Goal: Book appointment/travel/reservation

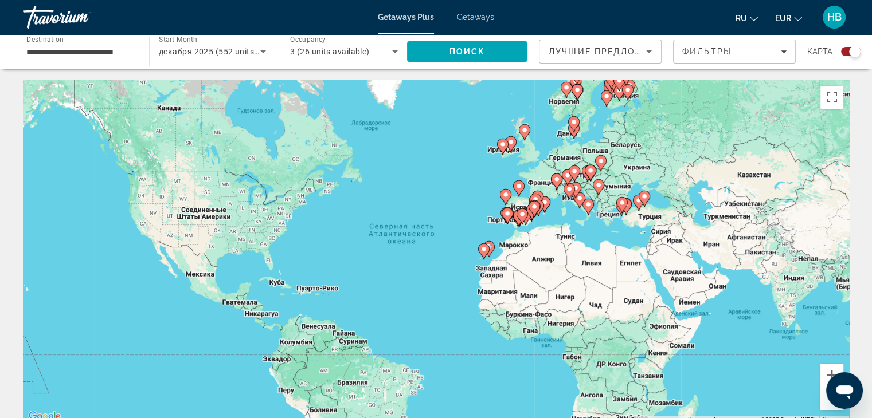
click at [487, 253] on g "Main content" at bounding box center [483, 252] width 11 height 16
click at [491, 249] on image "Main content" at bounding box center [489, 247] width 7 height 7
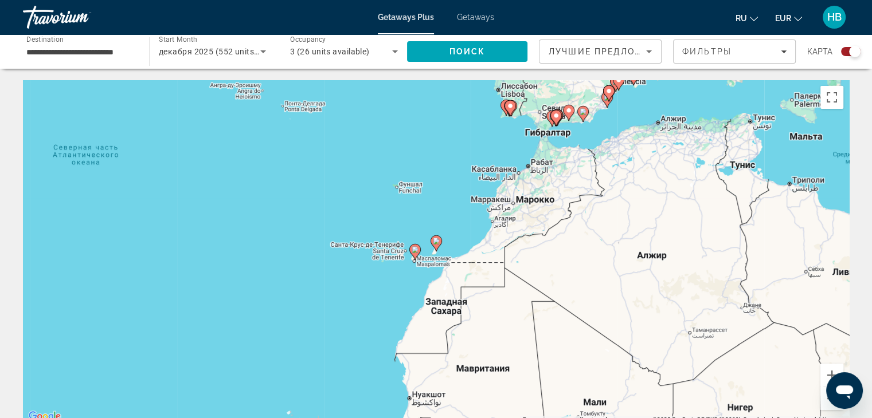
click at [437, 244] on image "Main content" at bounding box center [436, 241] width 7 height 7
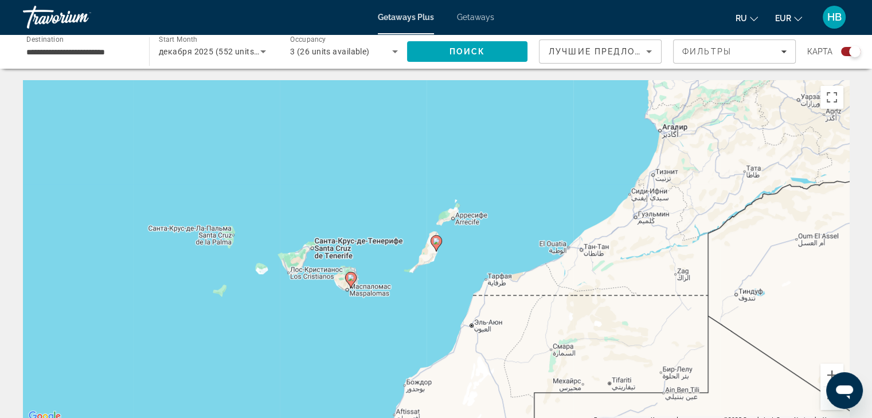
click at [437, 244] on image "Main content" at bounding box center [436, 241] width 7 height 7
type input "**********"
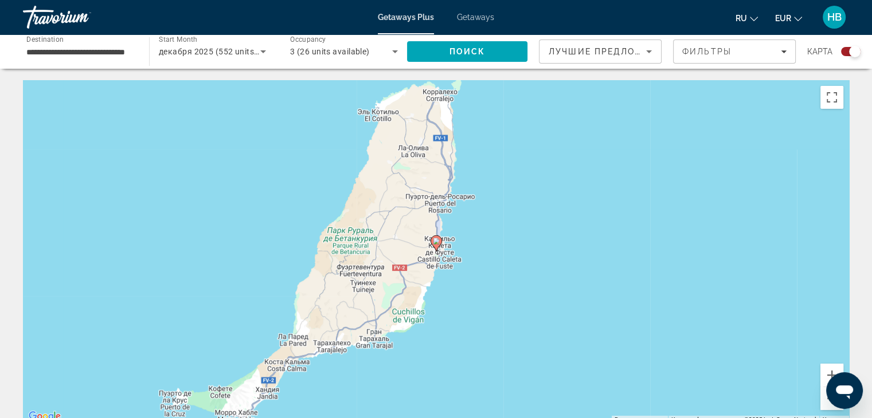
click at [433, 241] on image "Main content" at bounding box center [436, 241] width 7 height 7
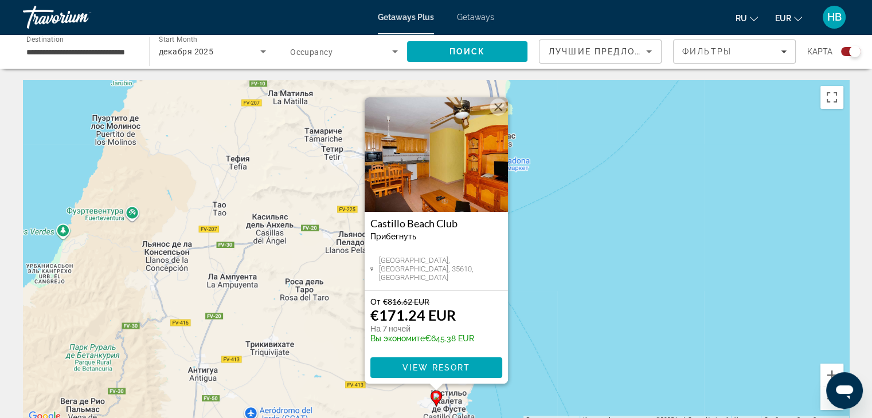
click at [501, 109] on button "Закрыть" at bounding box center [498, 107] width 17 height 17
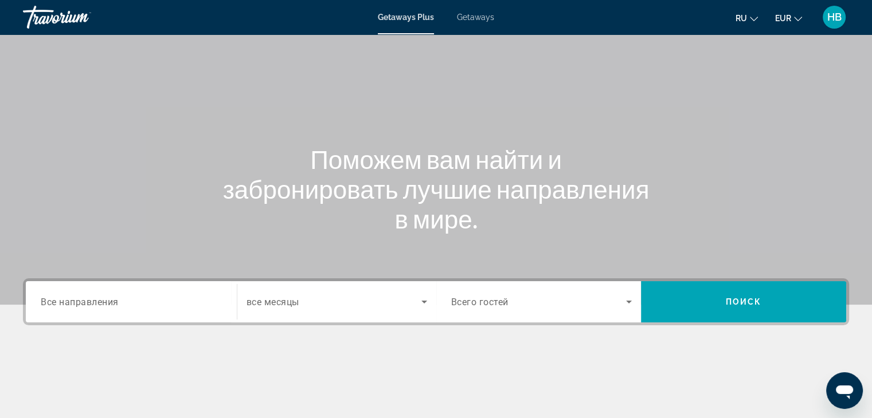
scroll to position [57, 0]
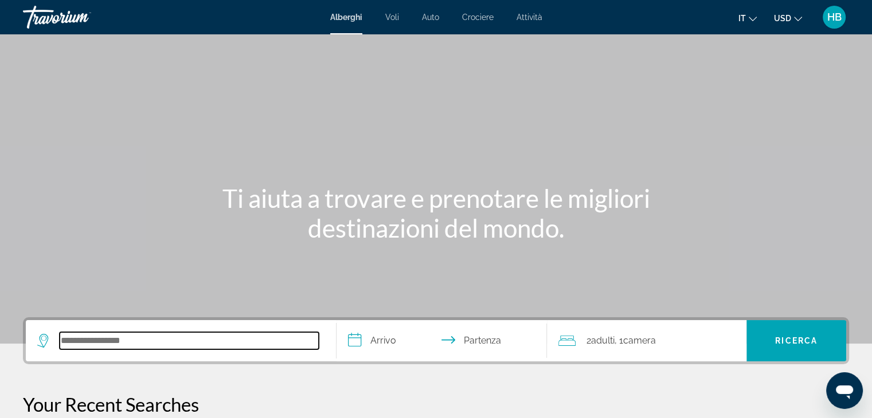
click at [142, 341] on input "Search hotel destination" at bounding box center [189, 340] width 259 height 17
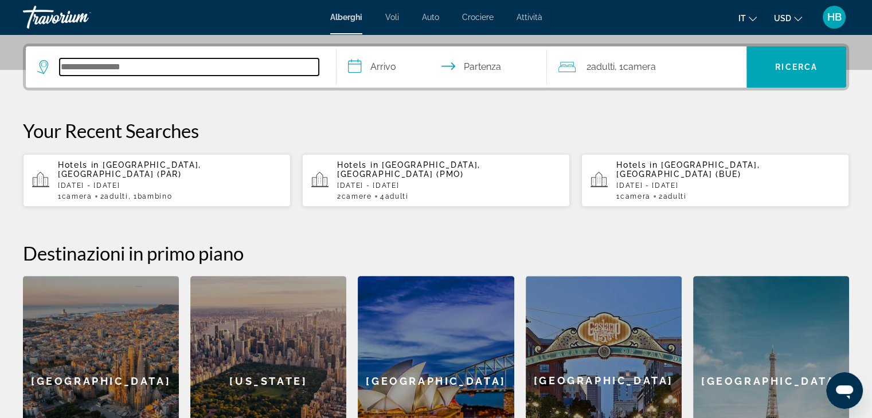
scroll to position [280, 0]
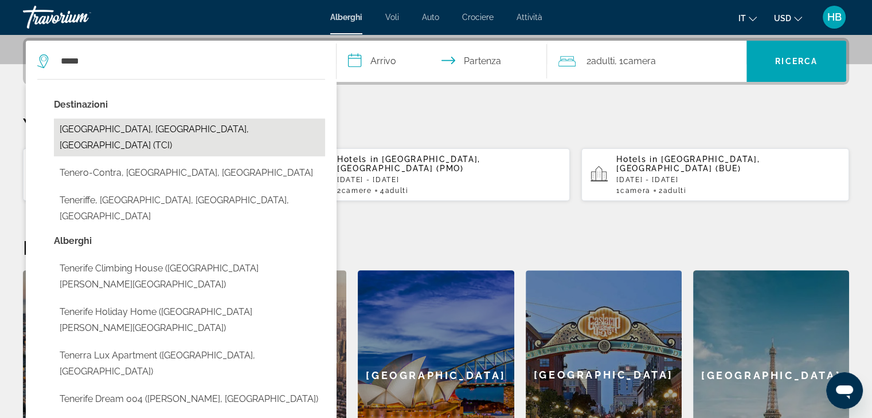
click at [97, 126] on button "Tenerife, Canary Islands, Spain (TCI)" at bounding box center [189, 138] width 271 height 38
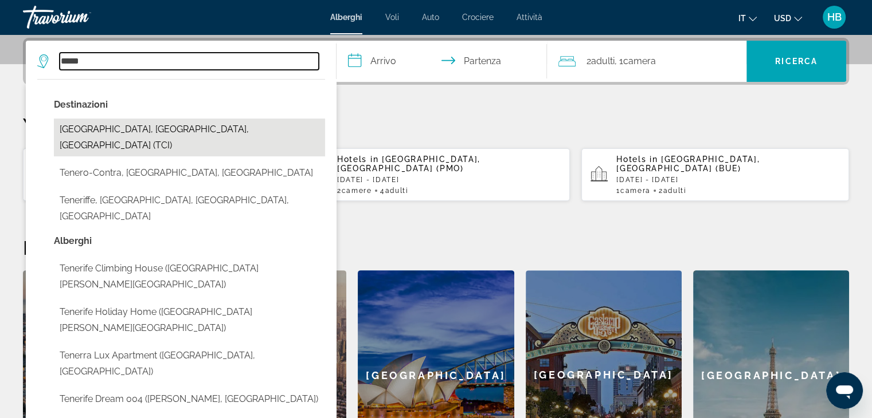
type input "**********"
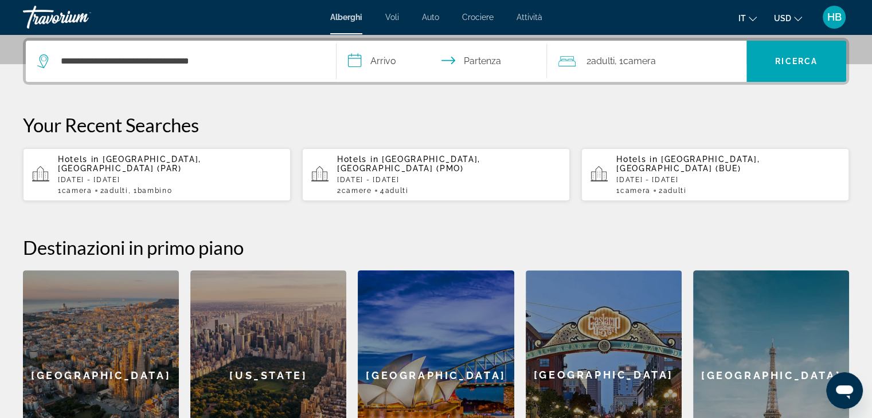
click at [351, 62] on input "**********" at bounding box center [444, 63] width 216 height 45
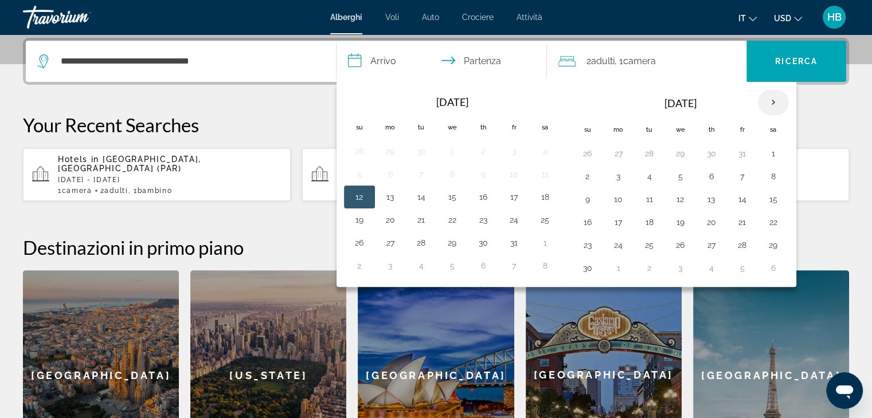
click at [768, 101] on th "Next month" at bounding box center [773, 102] width 31 height 25
click at [617, 154] on button "1" at bounding box center [618, 154] width 18 height 16
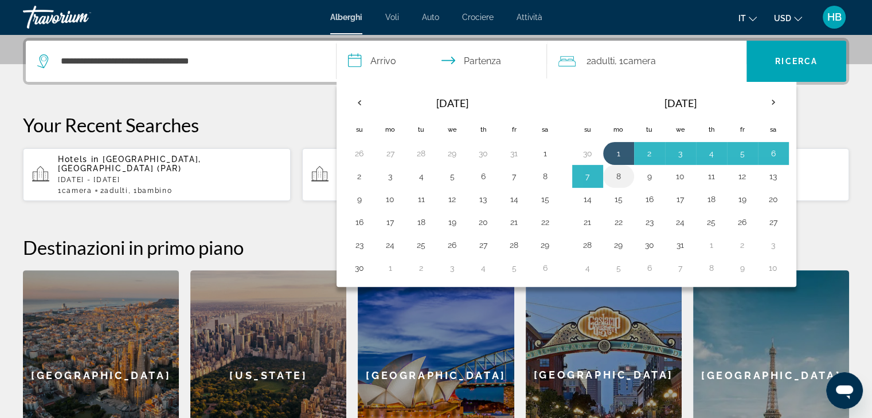
click at [614, 174] on button "8" at bounding box center [618, 177] width 18 height 16
type input "**********"
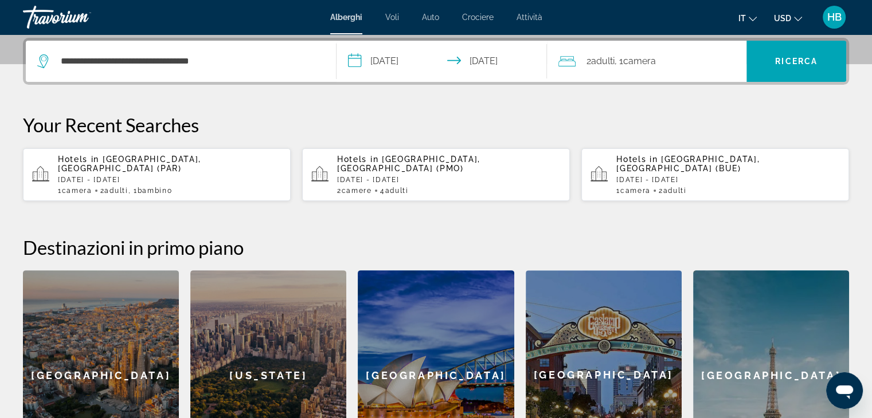
click at [589, 62] on span "2 Adulto Adulti" at bounding box center [600, 61] width 28 height 16
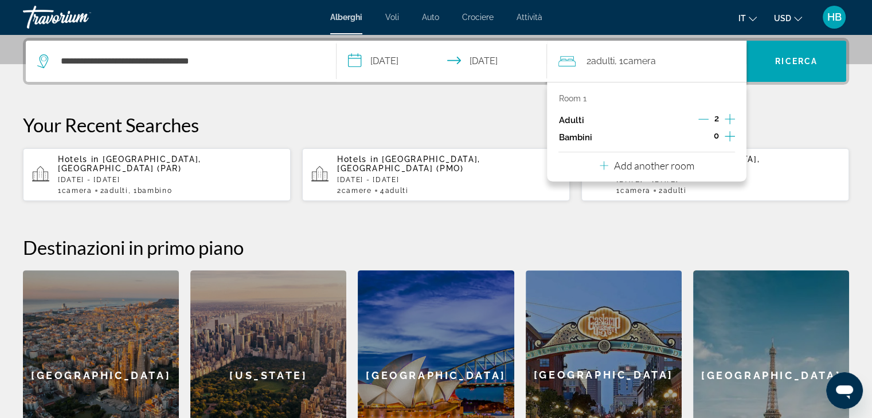
click at [725, 120] on icon "Increment adults" at bounding box center [730, 119] width 10 height 14
click at [646, 62] on span "Camera" at bounding box center [639, 61] width 33 height 11
click at [800, 61] on span "Ricerca" at bounding box center [796, 61] width 42 height 9
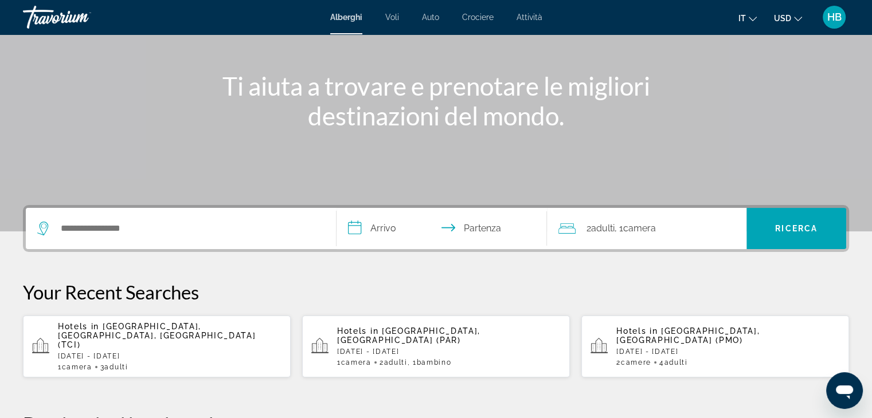
scroll to position [115, 0]
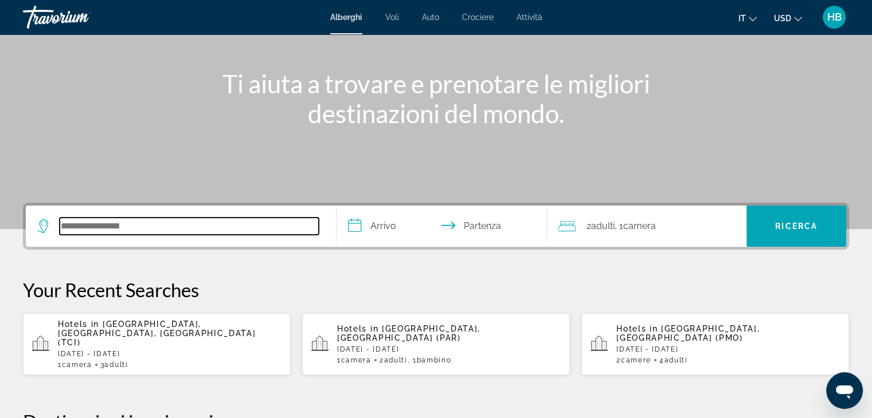
click at [158, 228] on input "Search hotel destination" at bounding box center [189, 226] width 259 height 17
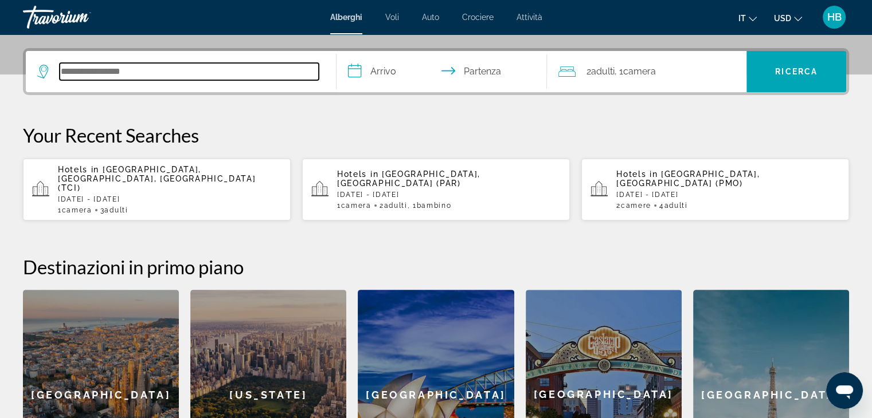
scroll to position [280, 0]
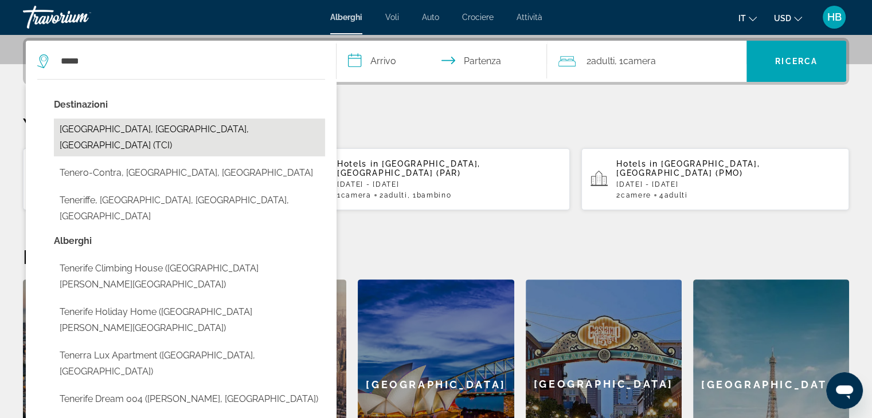
click at [116, 130] on button "[GEOGRAPHIC_DATA], [GEOGRAPHIC_DATA], [GEOGRAPHIC_DATA] (TCI)" at bounding box center [189, 138] width 271 height 38
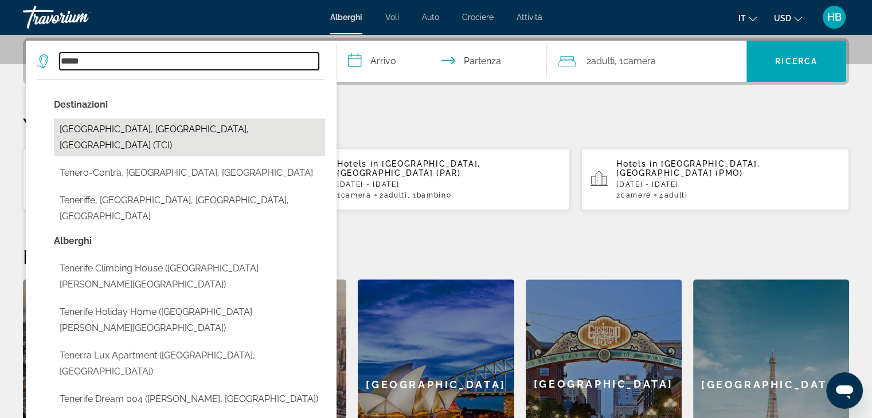
type input "**********"
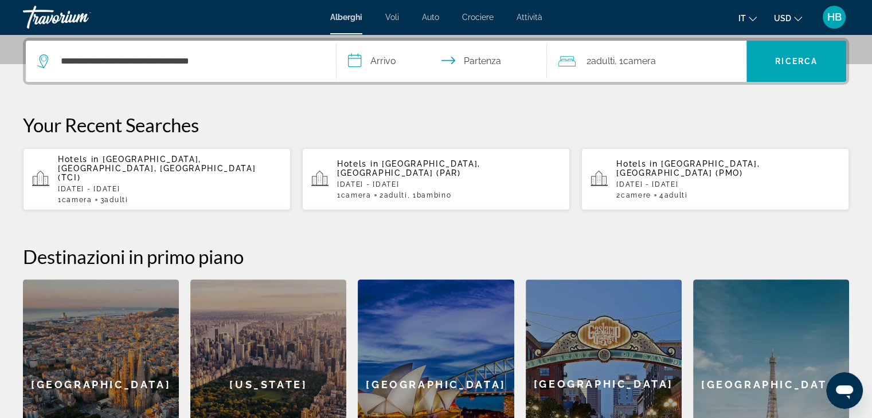
click at [352, 62] on input "**********" at bounding box center [444, 63] width 216 height 45
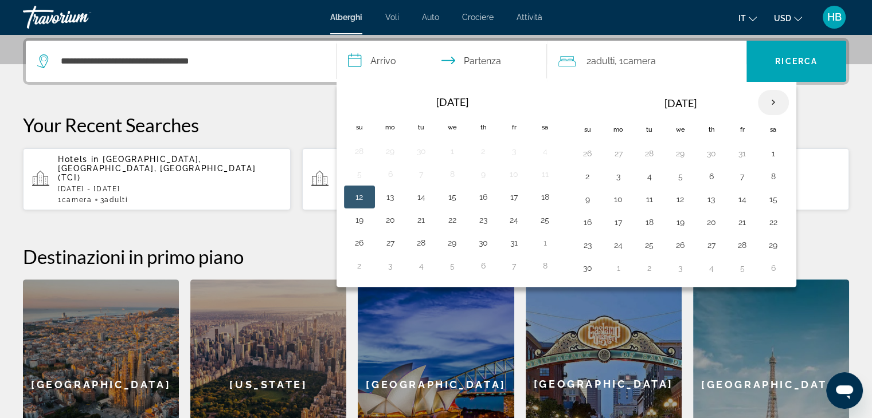
click at [769, 101] on th "Next month" at bounding box center [773, 102] width 31 height 25
click at [616, 153] on button "1" at bounding box center [618, 154] width 18 height 16
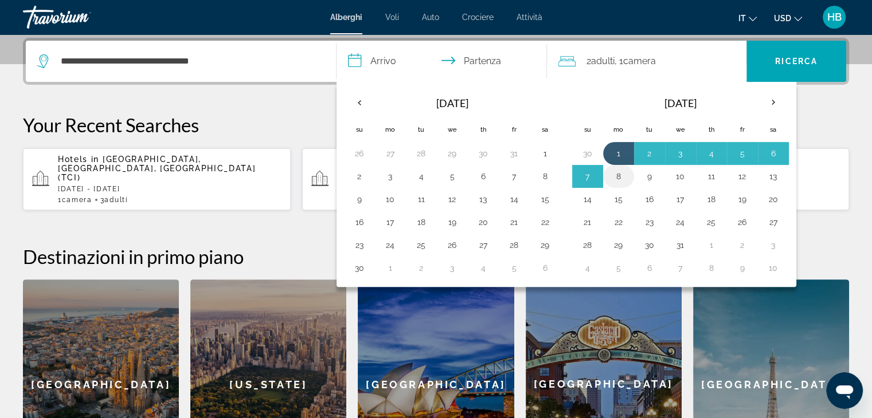
click at [617, 175] on button "8" at bounding box center [618, 177] width 18 height 16
type input "**********"
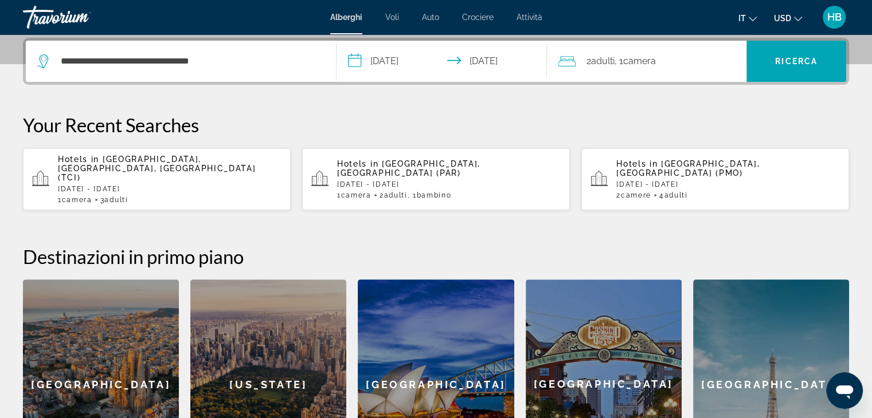
click at [585, 63] on div "2 Adulto Adulti , 1 Camera camere" at bounding box center [652, 61] width 188 height 16
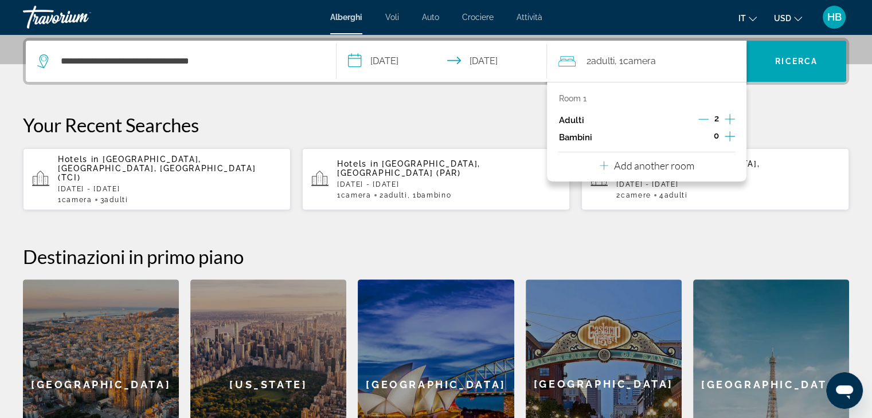
click at [728, 118] on icon "Increment adults" at bounding box center [730, 119] width 10 height 14
click at [801, 57] on span "Ricerca" at bounding box center [796, 61] width 42 height 9
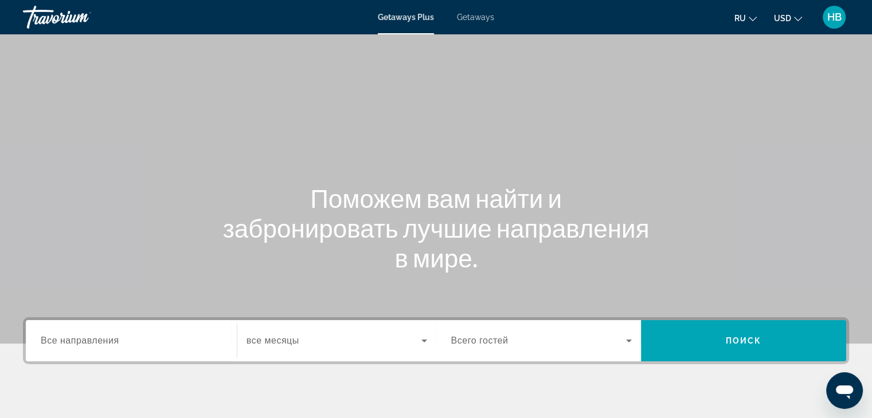
click at [476, 19] on span "Getaways" at bounding box center [475, 17] width 37 height 9
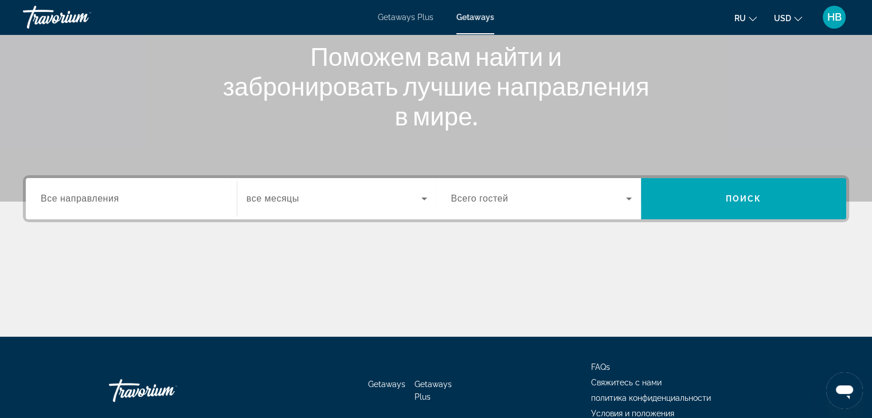
scroll to position [172, 0]
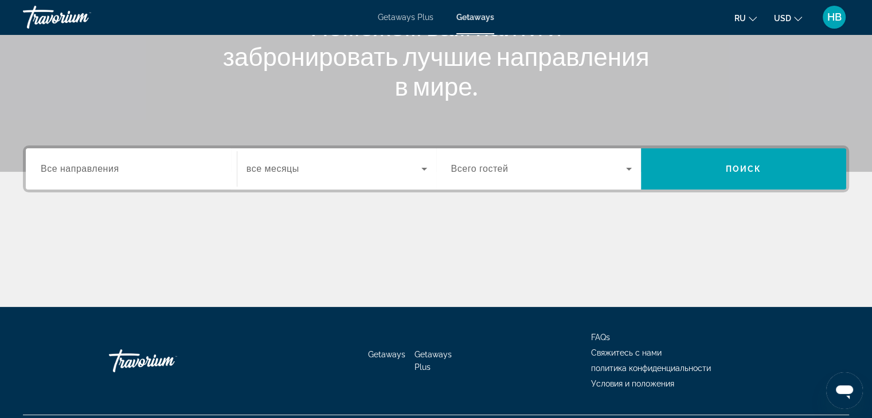
click at [126, 168] on input "Destination Все направления" at bounding box center [131, 170] width 181 height 14
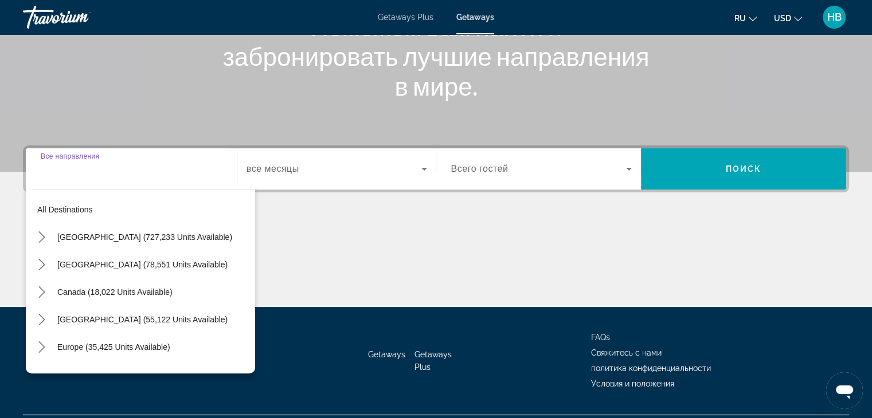
scroll to position [201, 0]
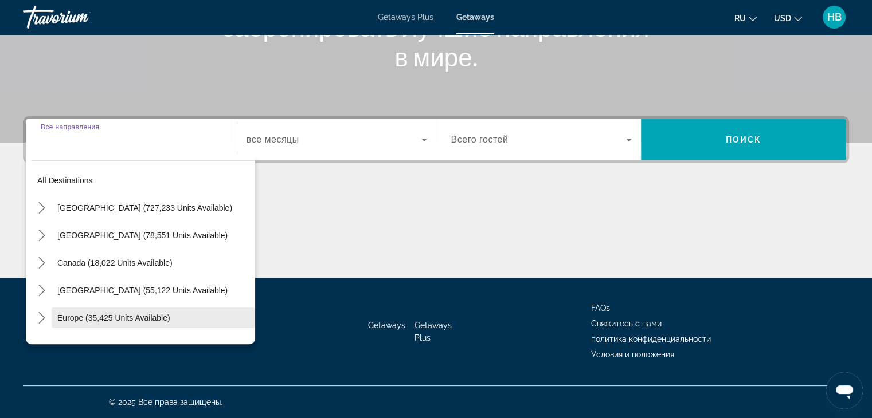
click at [120, 317] on span "Europe (35,425 units available)" at bounding box center [113, 318] width 113 height 9
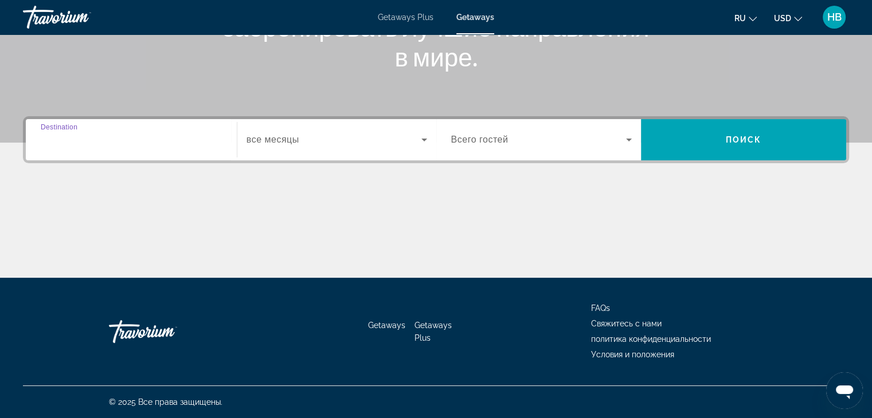
type input "**********"
click at [424, 140] on icon "Search widget" at bounding box center [424, 140] width 14 height 14
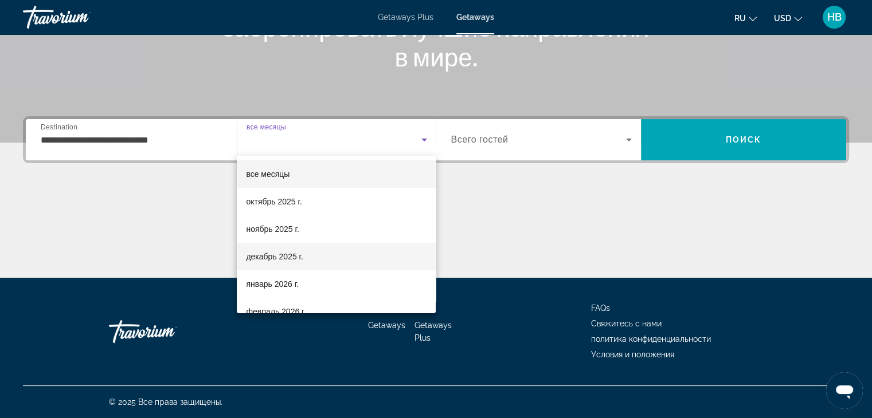
click at [256, 259] on span "декабрь 2025 г." at bounding box center [274, 257] width 57 height 14
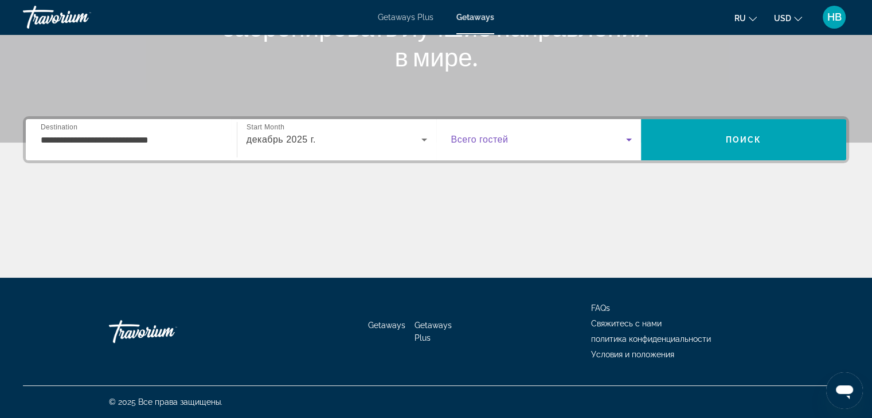
click at [630, 139] on icon "Search widget" at bounding box center [629, 140] width 6 height 3
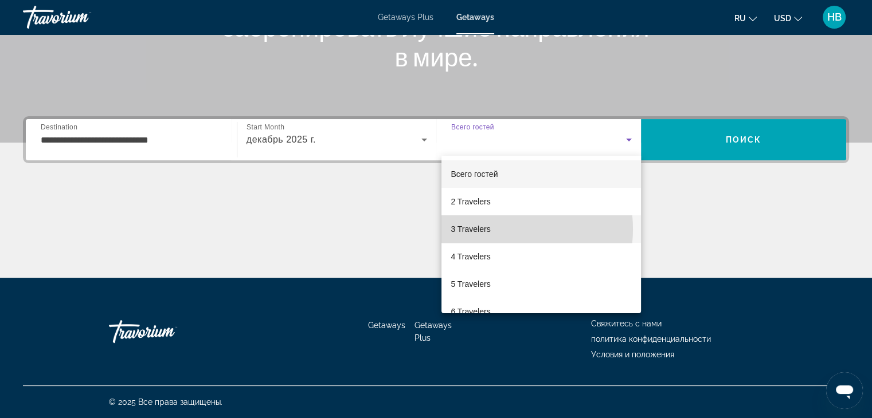
click at [497, 229] on mat-option "3 Travelers" at bounding box center [540, 230] width 199 height 28
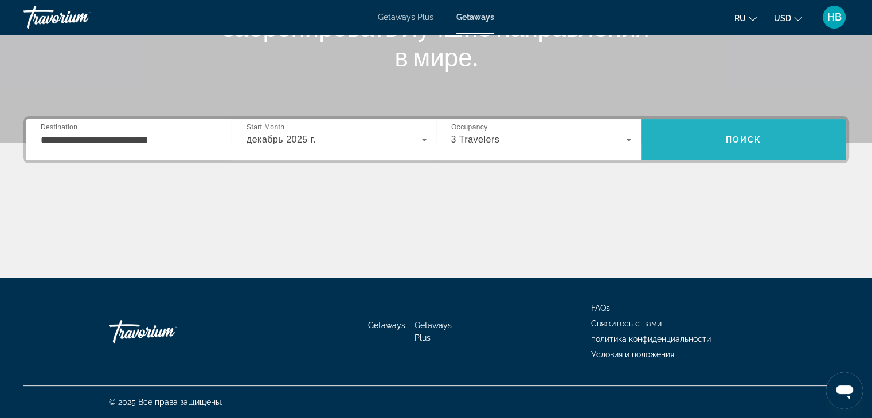
click at [742, 139] on span "Поиск" at bounding box center [744, 139] width 36 height 9
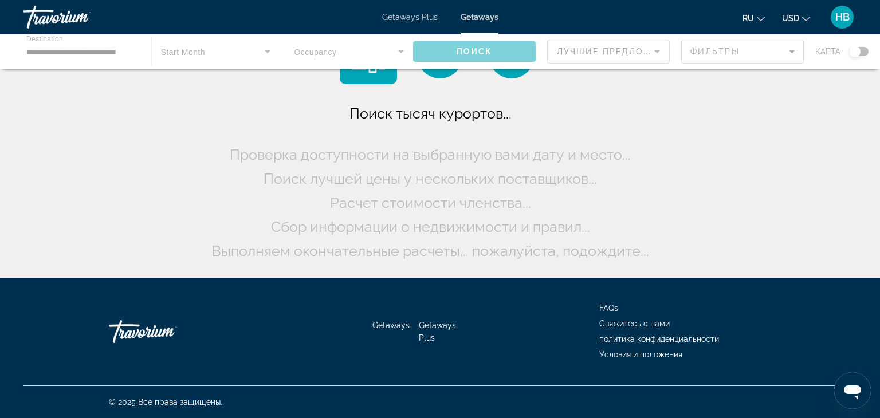
click at [801, 18] on button "USD USD ($) MXN (Mex$) CAD (Can$) GBP (£) EUR (€) AUD (A$) NZD (NZ$) CNY (CN¥)" at bounding box center [796, 18] width 28 height 17
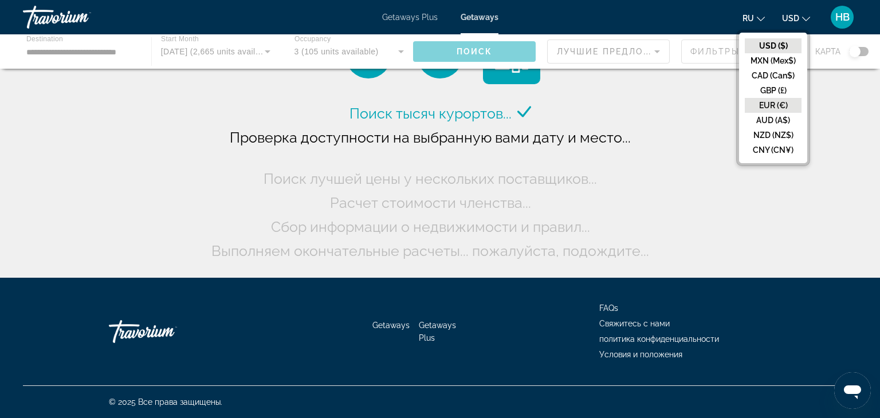
click at [773, 104] on button "EUR (€)" at bounding box center [773, 105] width 57 height 15
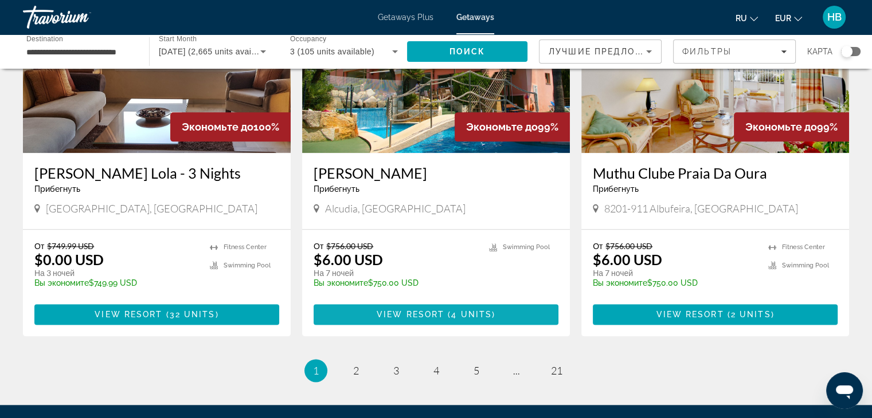
scroll to position [1376, 0]
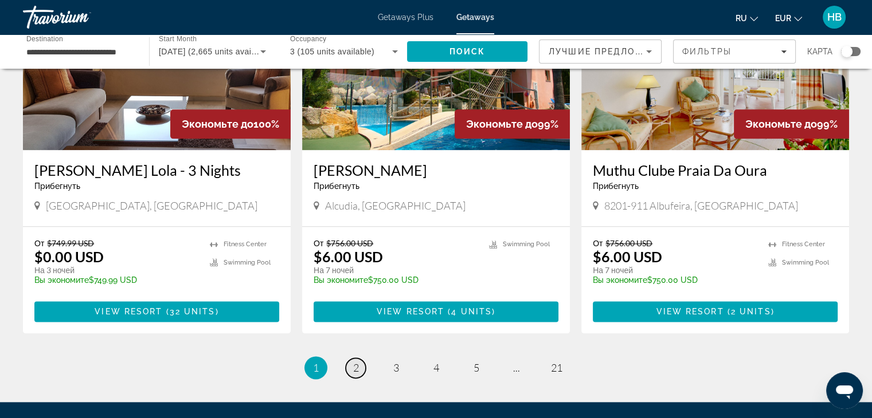
click at [351, 358] on link "page 2" at bounding box center [356, 368] width 20 height 20
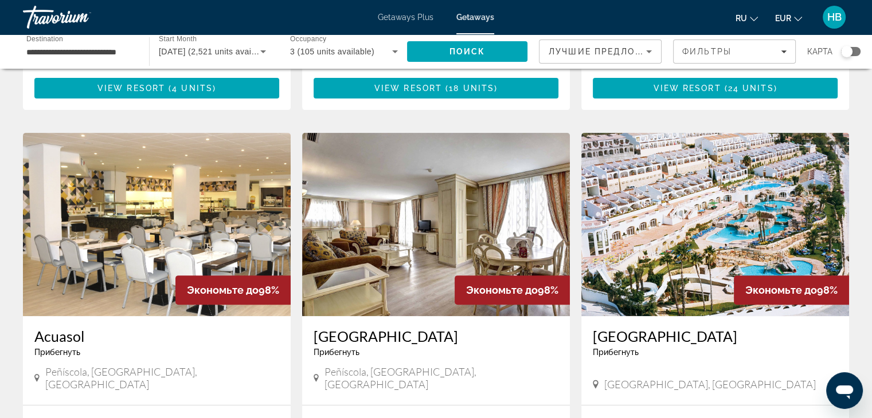
scroll to position [401, 0]
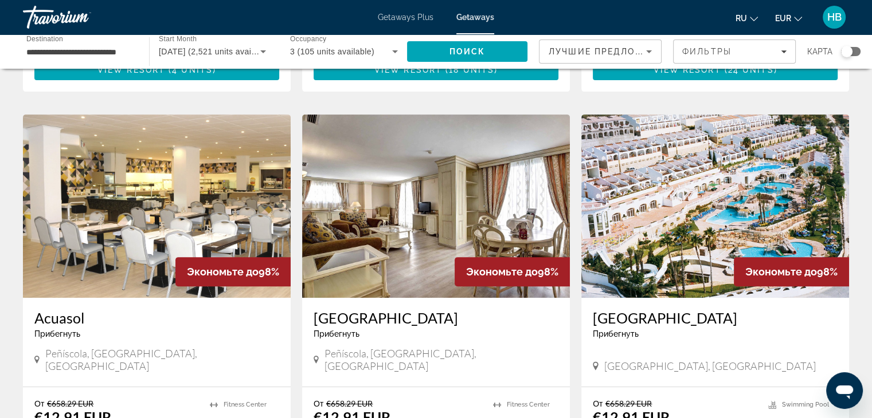
click at [594, 361] on icon "Main content" at bounding box center [596, 366] width 6 height 10
click at [596, 361] on icon "Main content" at bounding box center [596, 366] width 6 height 10
click at [660, 237] on img "Main content" at bounding box center [715, 206] width 268 height 183
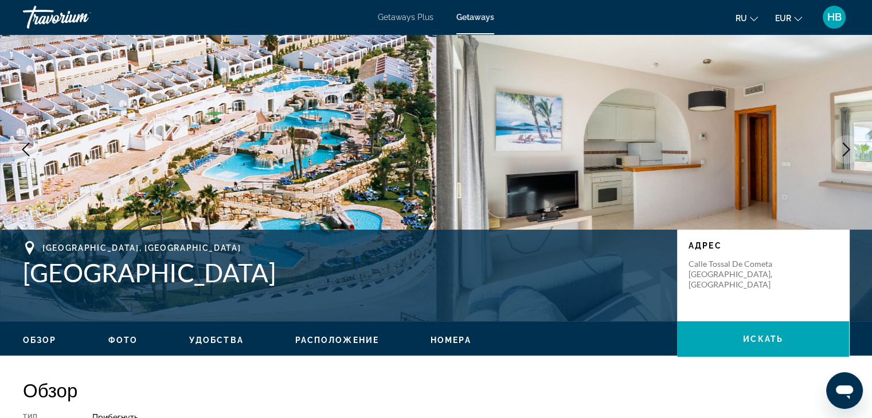
scroll to position [57, 0]
click at [346, 340] on span "Расположение" at bounding box center [337, 339] width 84 height 9
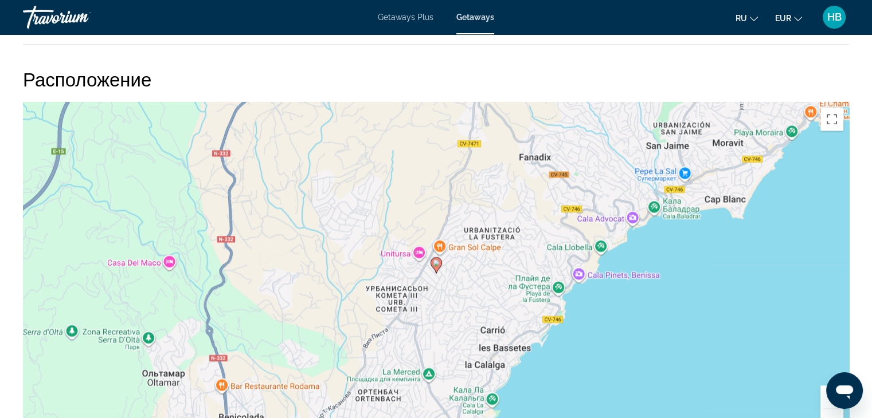
scroll to position [1529, 0]
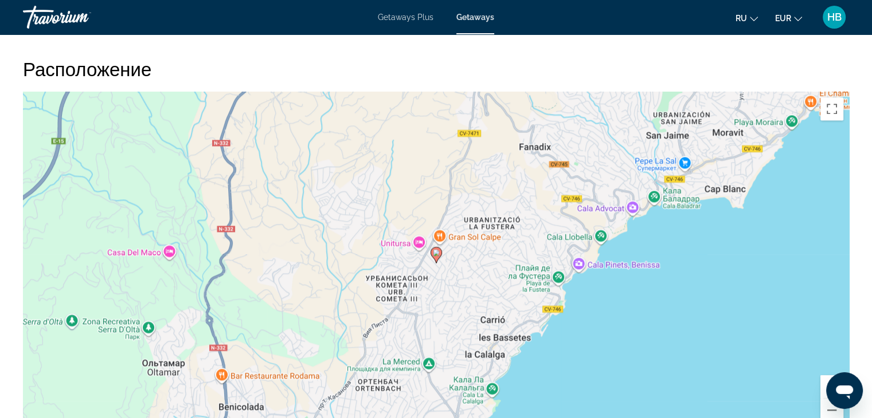
click at [824, 398] on button "Увеличить" at bounding box center [831, 386] width 23 height 23
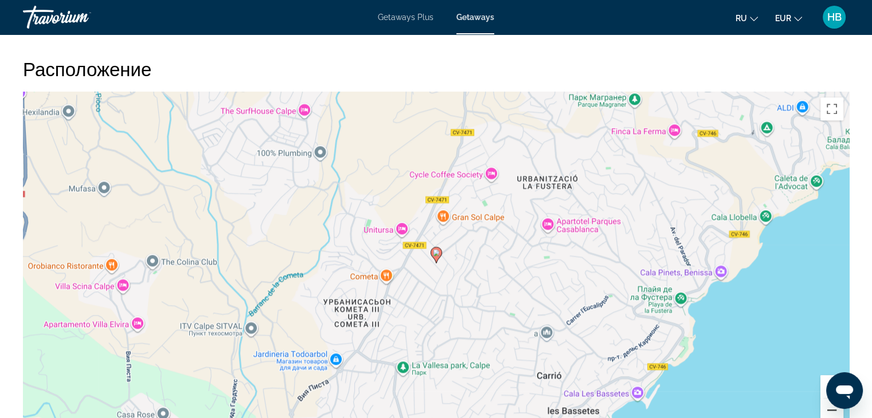
click at [823, 414] on button "Уменьшить" at bounding box center [831, 410] width 23 height 23
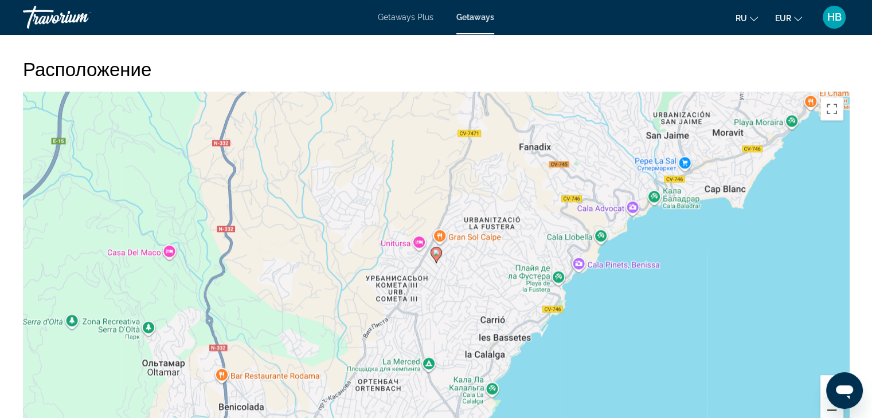
click at [823, 414] on button "Уменьшить" at bounding box center [831, 410] width 23 height 23
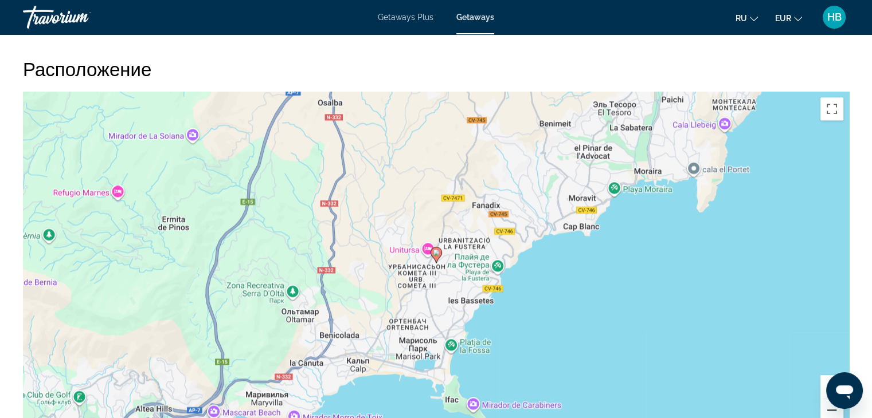
click at [823, 414] on button "Уменьшить" at bounding box center [831, 410] width 23 height 23
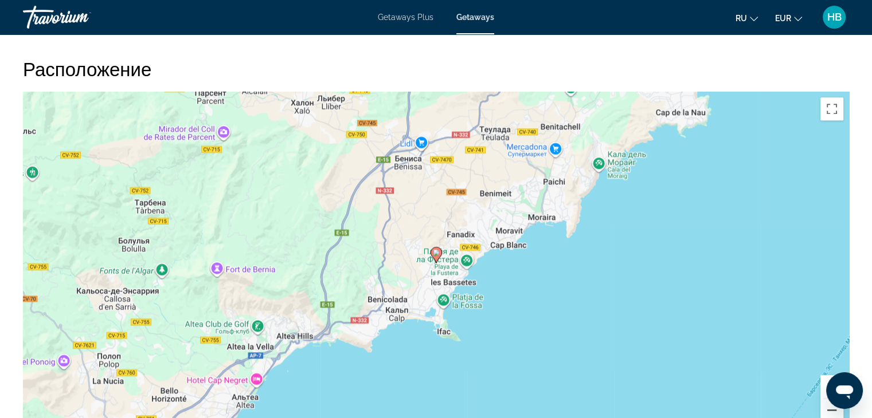
click at [821, 413] on button "Уменьшить" at bounding box center [831, 410] width 23 height 23
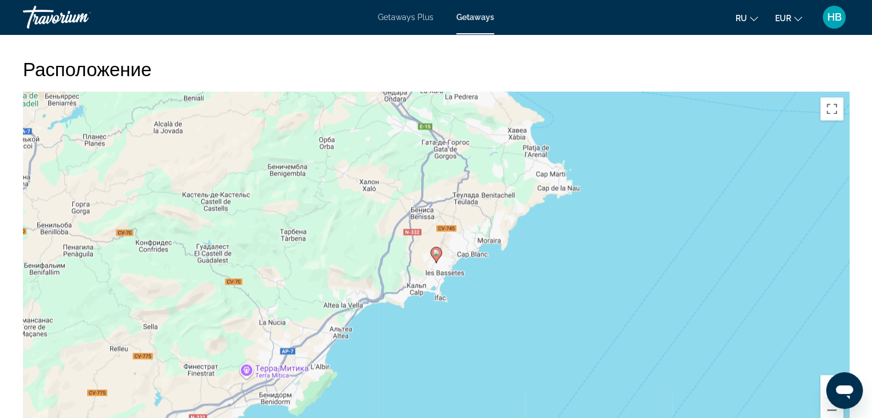
drag, startPoint x: 816, startPoint y: 410, endPoint x: 809, endPoint y: 408, distance: 7.3
click at [815, 410] on div "Чтобы активировать перетаскивание с помощью клавиатуры, нажмите Alt + Ввод. Пос…" at bounding box center [436, 264] width 826 height 344
click at [830, 417] on button "Уменьшить" at bounding box center [831, 410] width 23 height 23
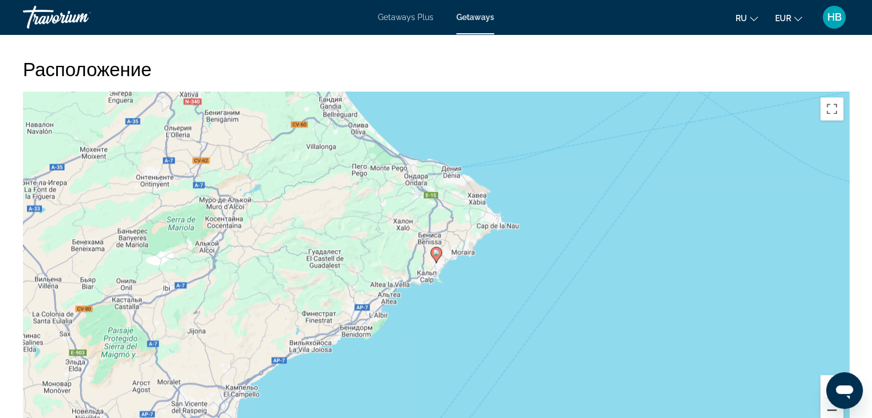
click at [829, 414] on button "Уменьшить" at bounding box center [831, 410] width 23 height 23
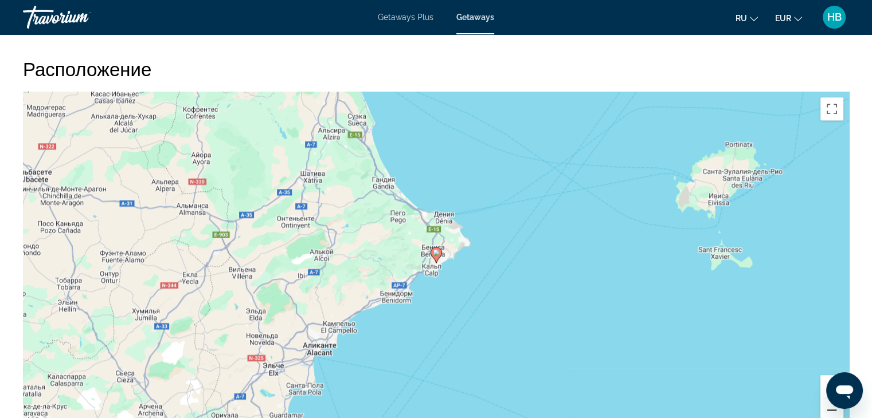
click at [823, 411] on button "Уменьшить" at bounding box center [831, 410] width 23 height 23
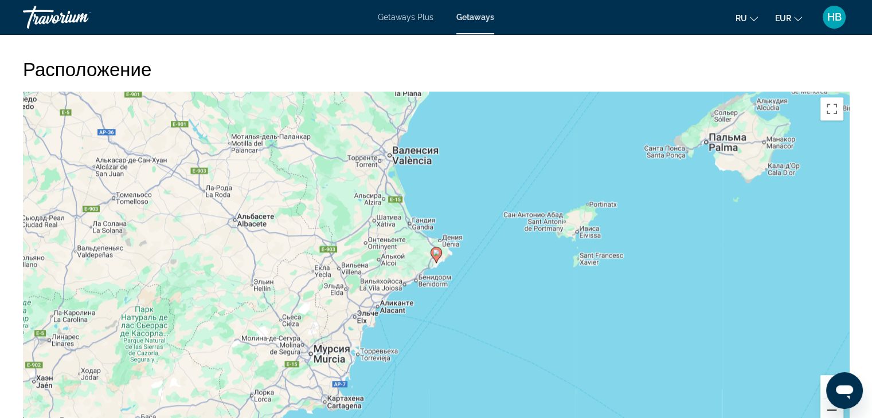
click at [821, 410] on button "Уменьшить" at bounding box center [831, 410] width 23 height 23
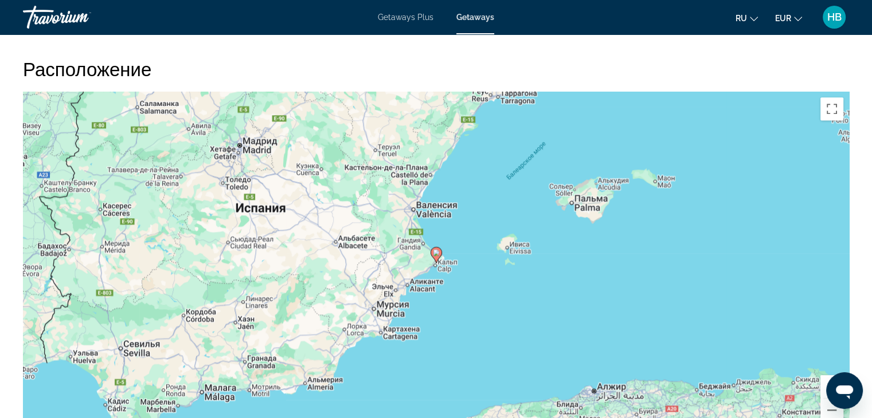
click at [811, 410] on div "Чтобы активировать перетаскивание с помощью клавиатуры, нажмите Alt + Ввод. Пос…" at bounding box center [436, 264] width 826 height 344
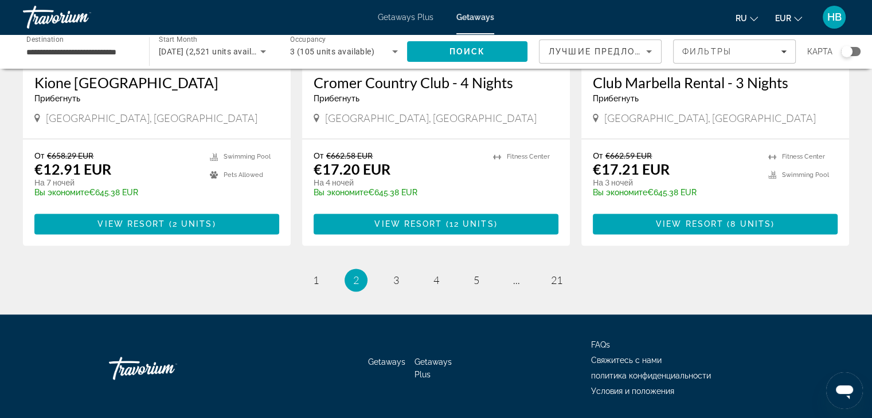
scroll to position [1453, 0]
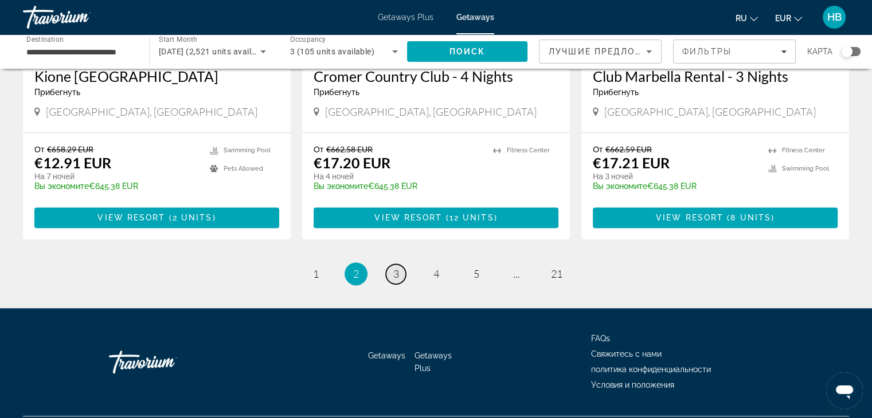
click at [395, 268] on span "3" at bounding box center [396, 274] width 6 height 13
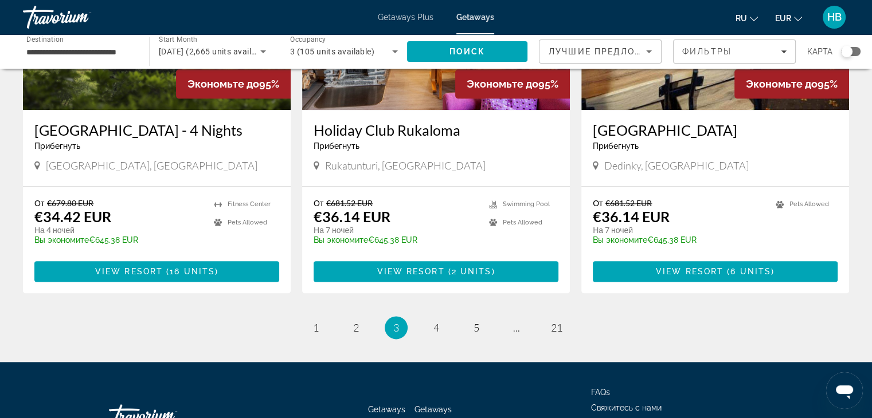
scroll to position [1376, 0]
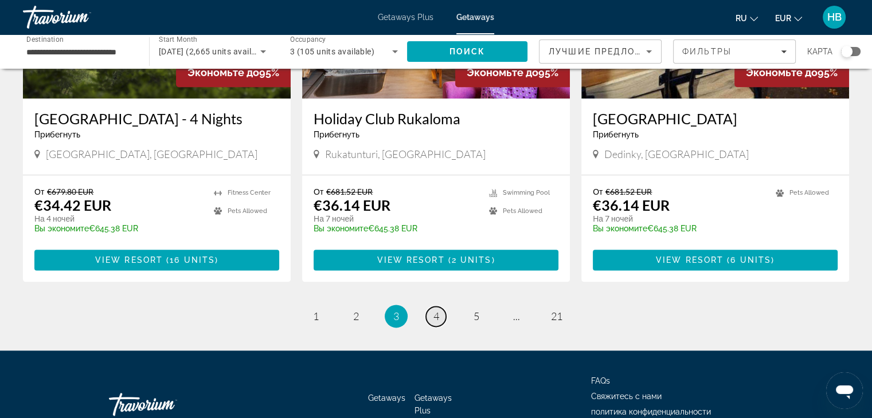
click at [434, 322] on span "4" at bounding box center [436, 316] width 6 height 13
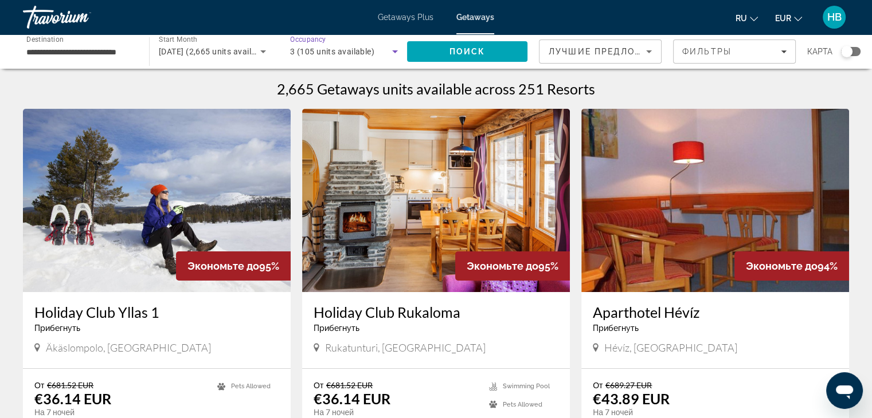
click at [394, 53] on icon "Search widget" at bounding box center [395, 52] width 14 height 14
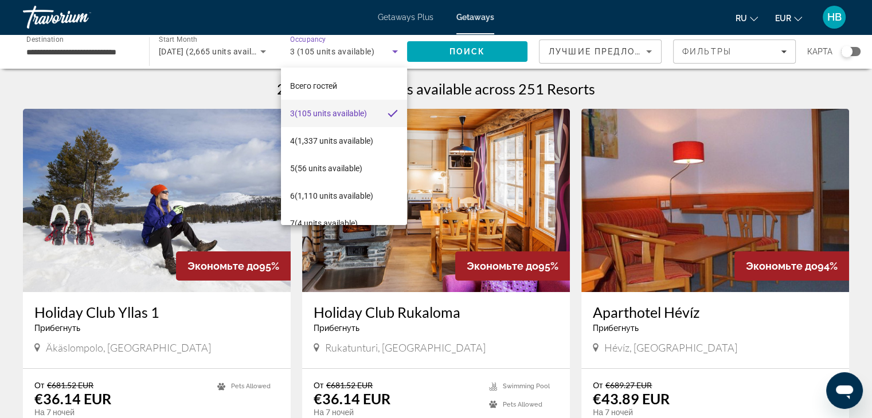
click at [784, 52] on div at bounding box center [436, 209] width 872 height 418
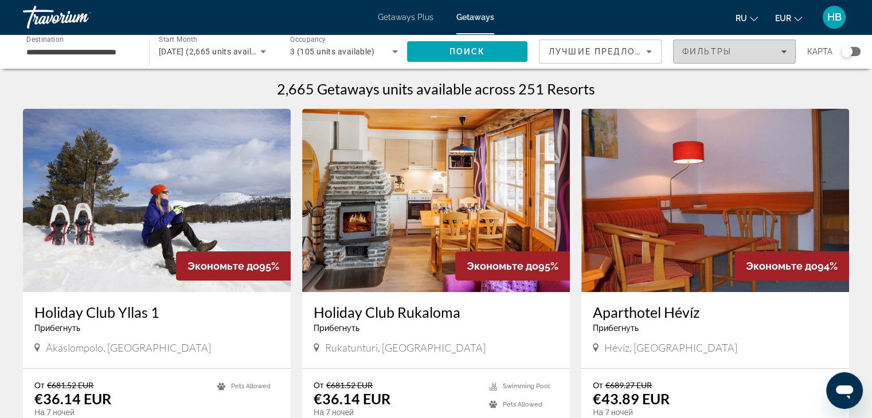
click at [782, 51] on icon "Filters" at bounding box center [784, 51] width 6 height 3
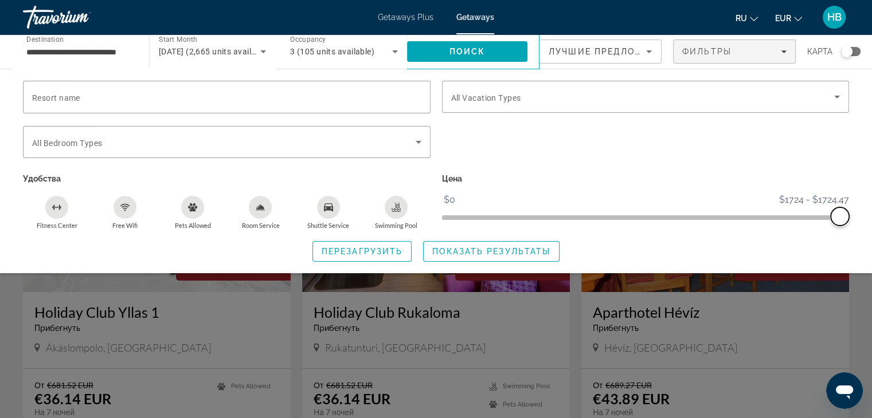
drag, startPoint x: 448, startPoint y: 218, endPoint x: 847, endPoint y: 239, distance: 399.0
click at [847, 239] on div "Resort name Vacation Types All Vacation Types Bedroom Types All Bedroom Types У…" at bounding box center [436, 171] width 872 height 181
click at [848, 53] on div "Search widget" at bounding box center [846, 51] width 11 height 11
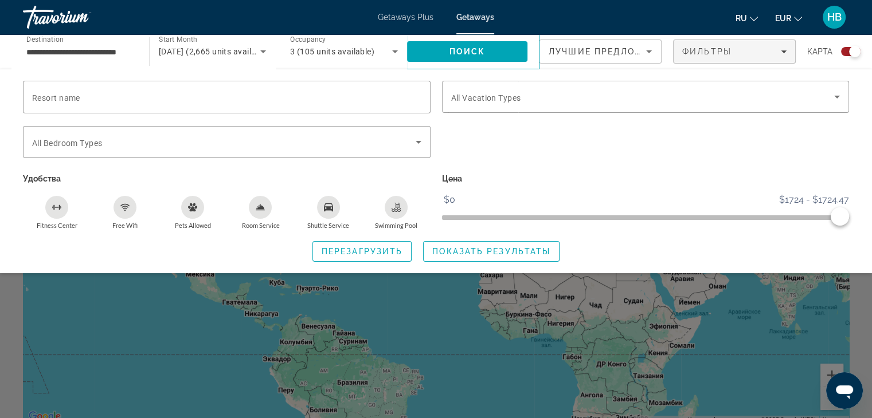
click at [460, 307] on div "Search widget" at bounding box center [436, 295] width 872 height 246
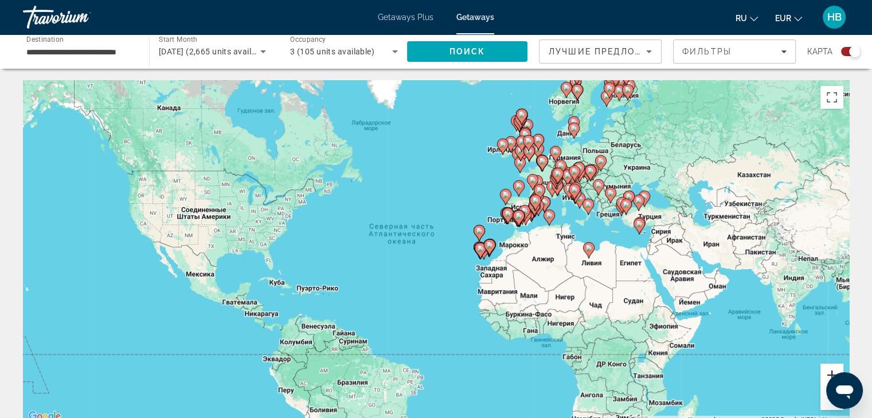
click at [829, 372] on button "Увеличить" at bounding box center [831, 375] width 23 height 23
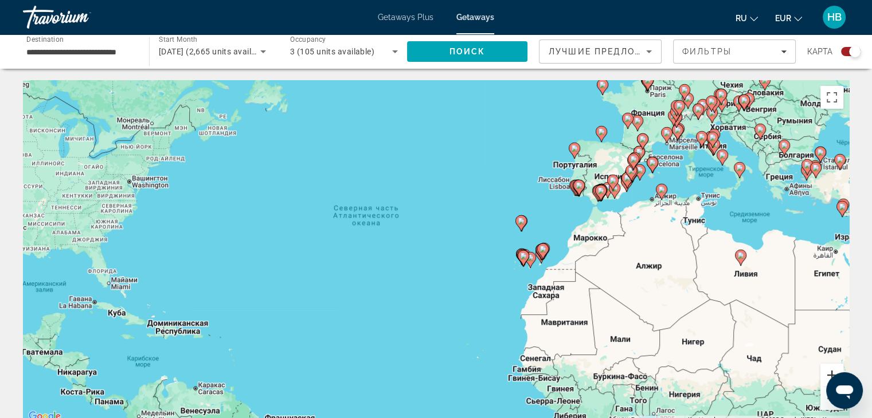
click at [828, 372] on button "Увеличить" at bounding box center [831, 375] width 23 height 23
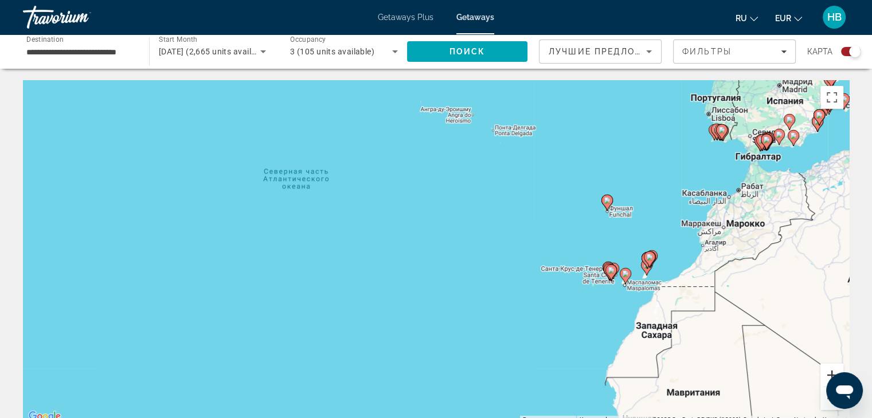
click at [824, 374] on button "Увеличить" at bounding box center [831, 375] width 23 height 23
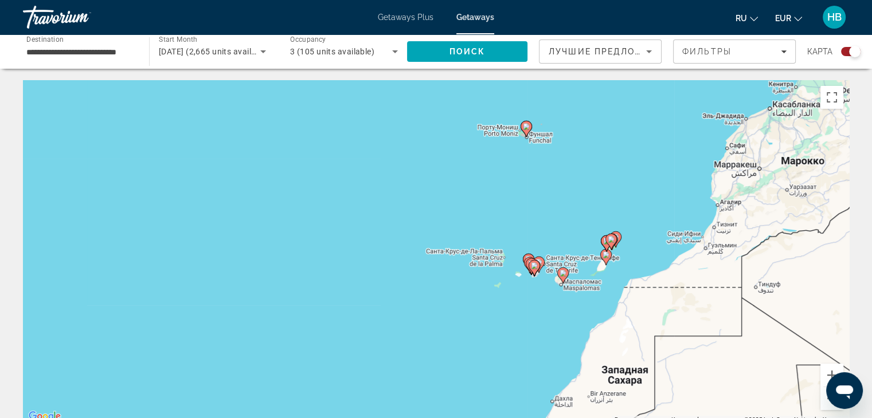
drag, startPoint x: 718, startPoint y: 347, endPoint x: 464, endPoint y: 310, distance: 257.2
click at [464, 310] on div "Чтобы активировать перетаскивание с помощью клавиатуры, нажмите Alt + Ввод. Пос…" at bounding box center [436, 252] width 826 height 344
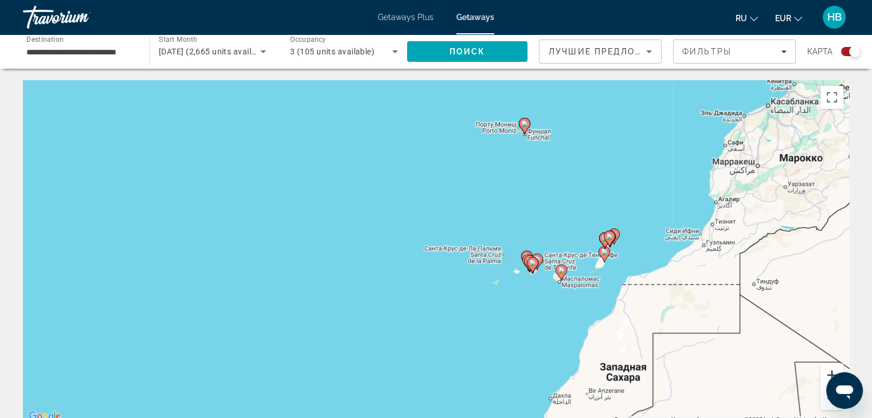
click at [825, 374] on button "Увеличить" at bounding box center [831, 375] width 23 height 23
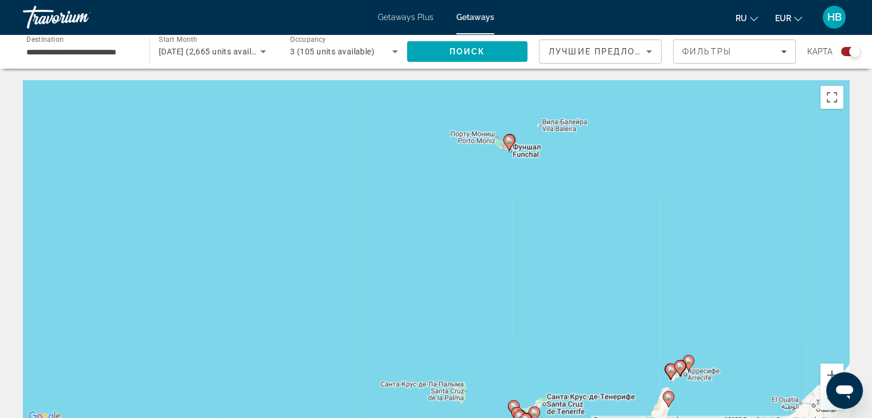
drag, startPoint x: 644, startPoint y: 129, endPoint x: 546, endPoint y: 260, distance: 164.2
click at [546, 260] on div "Чтобы активировать перетаскивание с помощью клавиатуры, нажмите Alt + Ввод. Пос…" at bounding box center [436, 252] width 826 height 344
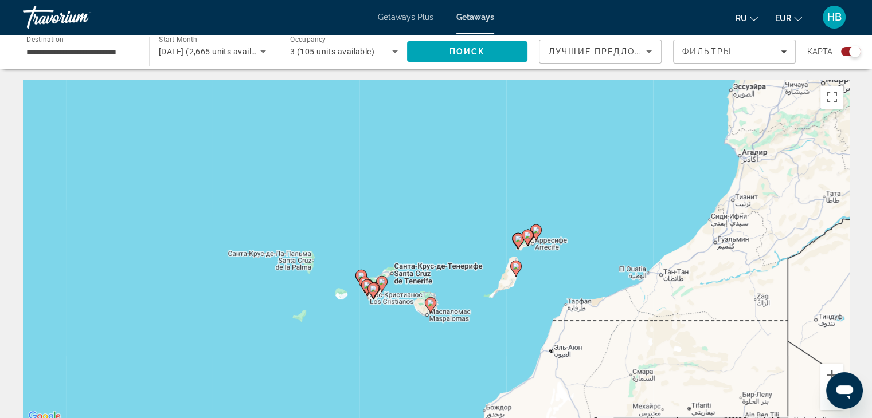
drag, startPoint x: 696, startPoint y: 310, endPoint x: 539, endPoint y: 178, distance: 205.5
click at [540, 178] on div "Чтобы активировать перетаскивание с помощью клавиатуры, нажмите Alt + Ввод. Пос…" at bounding box center [436, 252] width 826 height 344
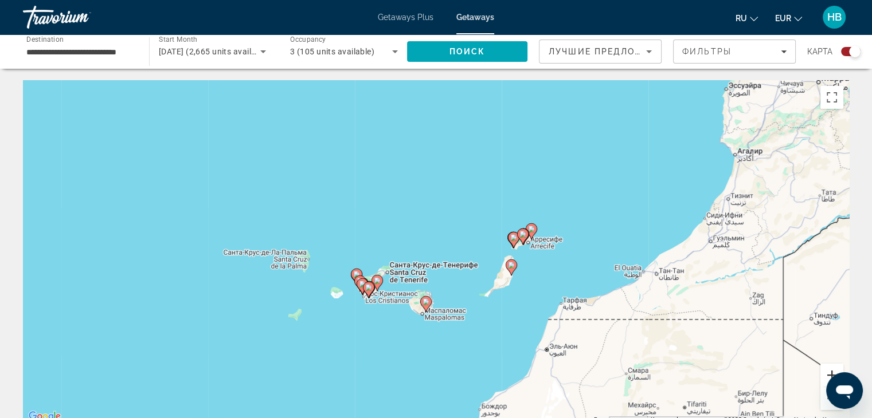
click at [825, 378] on button "Увеличить" at bounding box center [831, 375] width 23 height 23
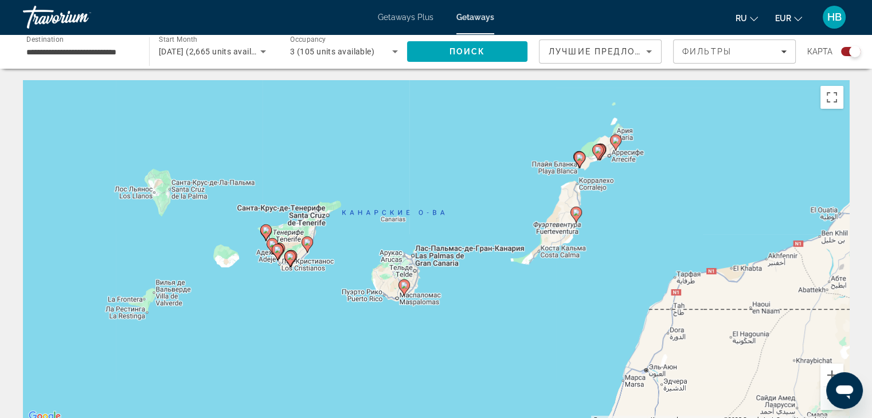
drag, startPoint x: 386, startPoint y: 277, endPoint x: 371, endPoint y: 195, distance: 83.3
click at [375, 198] on div "Чтобы активировать перетаскивание с помощью клавиатуры, нажмите Alt + Ввод. Пос…" at bounding box center [436, 252] width 826 height 344
click at [829, 375] on button "Увеличить" at bounding box center [831, 375] width 23 height 23
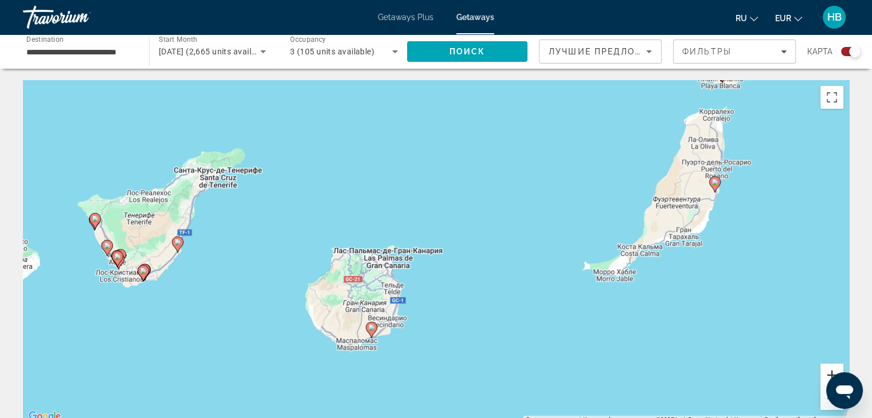
click at [825, 374] on button "Увеличить" at bounding box center [831, 375] width 23 height 23
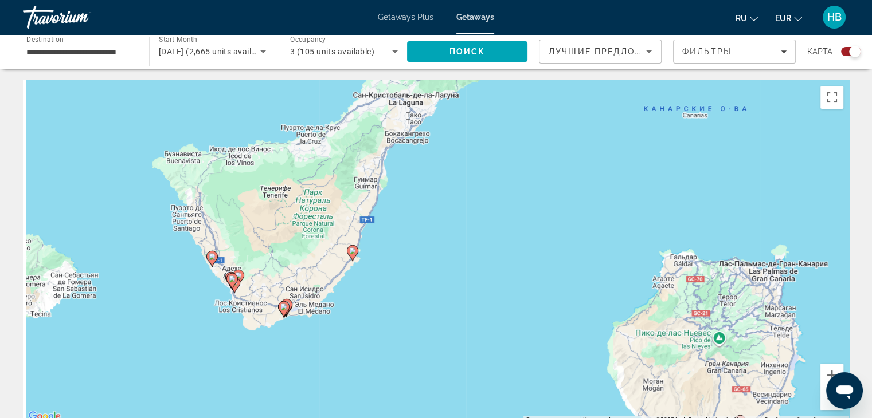
drag, startPoint x: 148, startPoint y: 210, endPoint x: 586, endPoint y: 216, distance: 437.4
click at [586, 216] on div "Чтобы активировать перетаскивание с помощью клавиатуры, нажмите Alt + Ввод. Пос…" at bounding box center [436, 252] width 826 height 344
click at [828, 375] on button "Увеличить" at bounding box center [831, 375] width 23 height 23
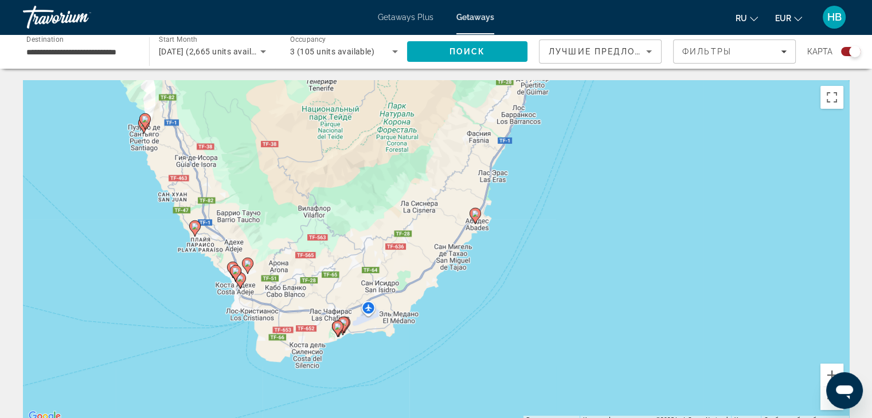
drag, startPoint x: 408, startPoint y: 301, endPoint x: 614, endPoint y: 261, distance: 209.7
click at [614, 261] on div "Чтобы активировать перетаскивание с помощью клавиатуры, нажмите Alt + Ввод. Пос…" at bounding box center [436, 252] width 826 height 344
click at [827, 372] on button "Увеличить" at bounding box center [831, 375] width 23 height 23
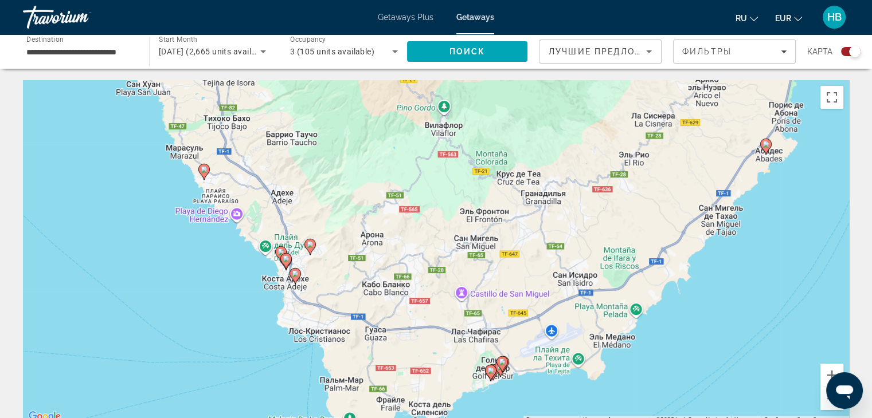
drag, startPoint x: 496, startPoint y: 322, endPoint x: 747, endPoint y: 279, distance: 254.7
click at [747, 279] on div "Чтобы активировать перетаскивание с помощью клавиатуры, нажмите Alt + Ввод. Пос…" at bounding box center [436, 252] width 826 height 344
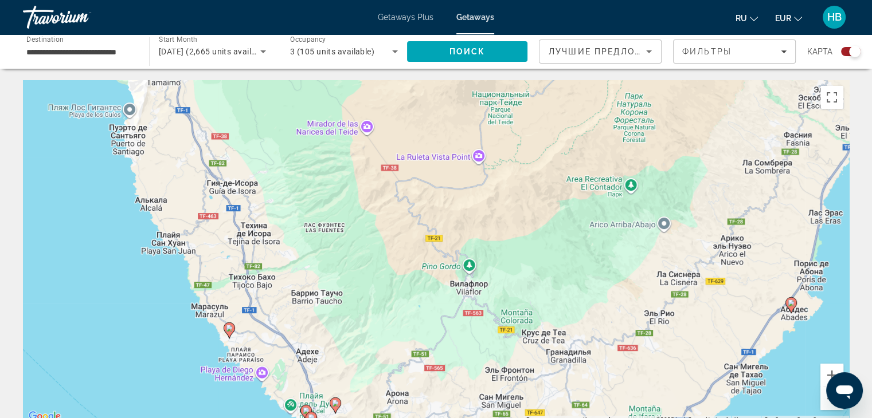
drag, startPoint x: 398, startPoint y: 277, endPoint x: 423, endPoint y: 437, distance: 162.5
click at [423, 418] on html "**********" at bounding box center [436, 209] width 872 height 418
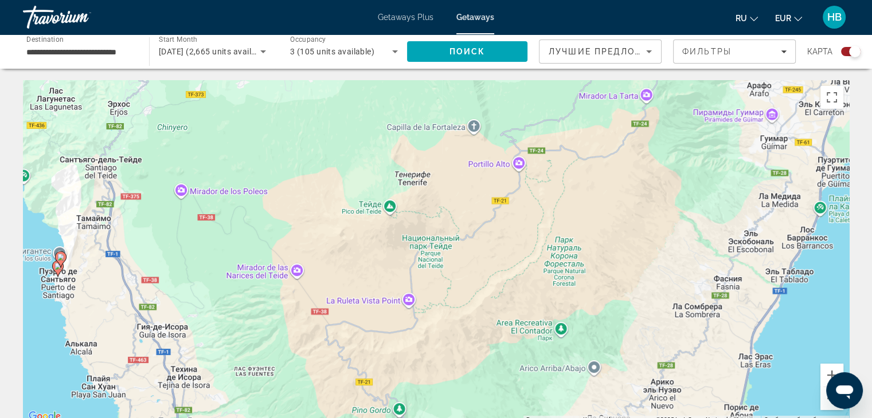
drag, startPoint x: 360, startPoint y: 300, endPoint x: 278, endPoint y: 445, distance: 166.6
click at [278, 418] on html "**********" at bounding box center [436, 209] width 872 height 418
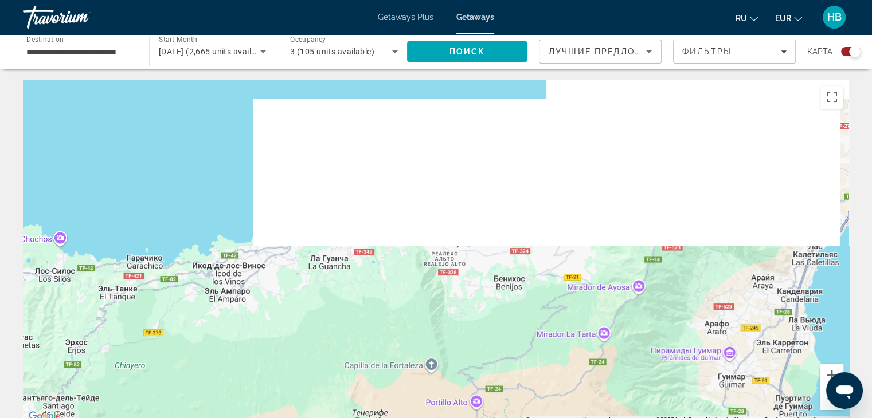
drag, startPoint x: 194, startPoint y: 189, endPoint x: 190, endPoint y: 429, distance: 239.6
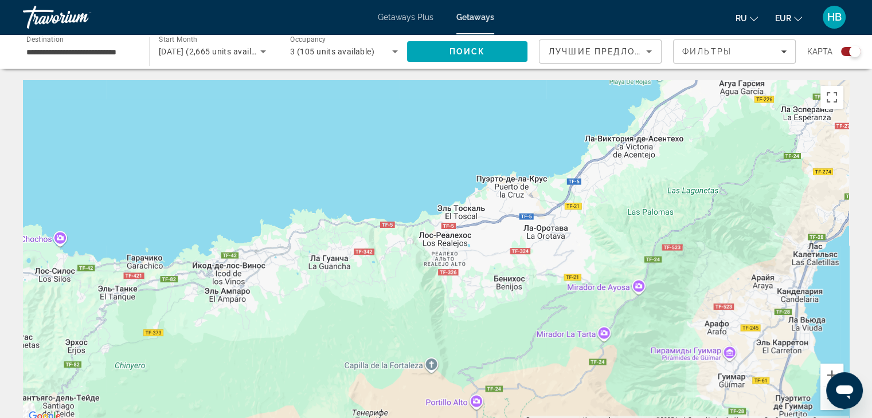
click at [190, 418] on html "**********" at bounding box center [436, 209] width 872 height 418
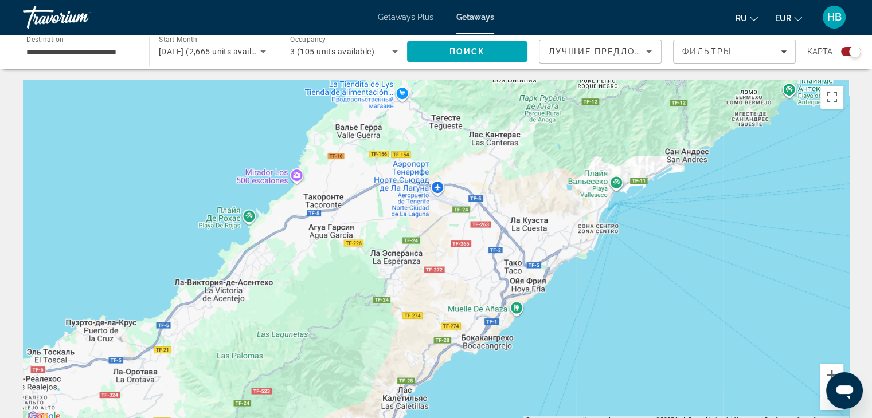
drag, startPoint x: 518, startPoint y: 283, endPoint x: 103, endPoint y: 432, distance: 441.7
click at [103, 418] on html "**********" at bounding box center [436, 209] width 872 height 418
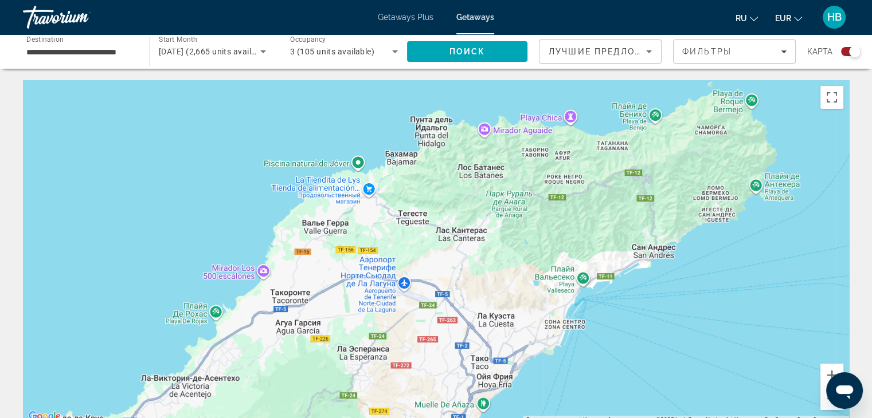
drag, startPoint x: 440, startPoint y: 224, endPoint x: 410, endPoint y: 312, distance: 93.2
click at [410, 312] on div "Main content" at bounding box center [436, 252] width 826 height 344
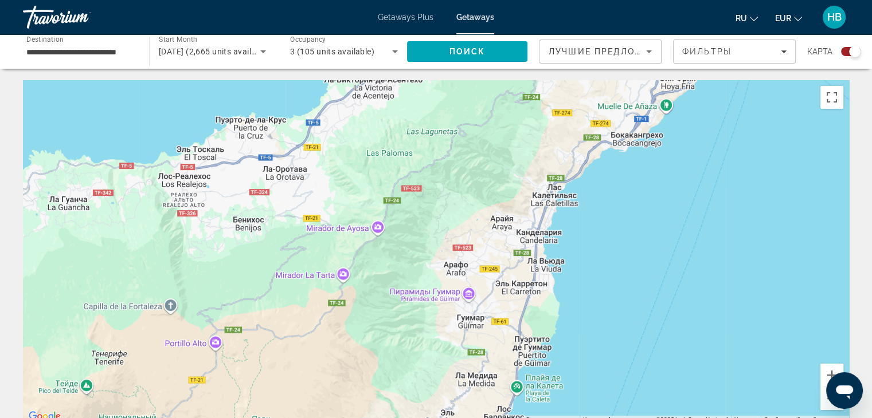
drag, startPoint x: 328, startPoint y: 408, endPoint x: 511, endPoint y: 108, distance: 351.2
click at [511, 108] on div "Main content" at bounding box center [436, 252] width 826 height 344
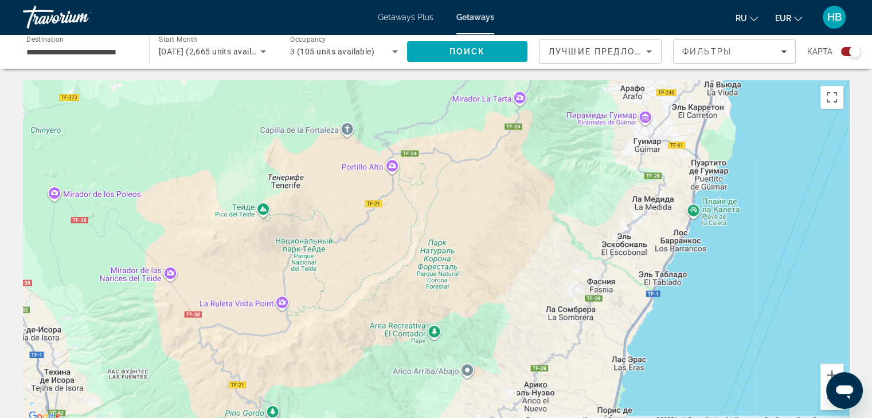
drag, startPoint x: 289, startPoint y: 342, endPoint x: 465, endPoint y: 165, distance: 250.5
click at [465, 165] on div "Main content" at bounding box center [436, 252] width 826 height 344
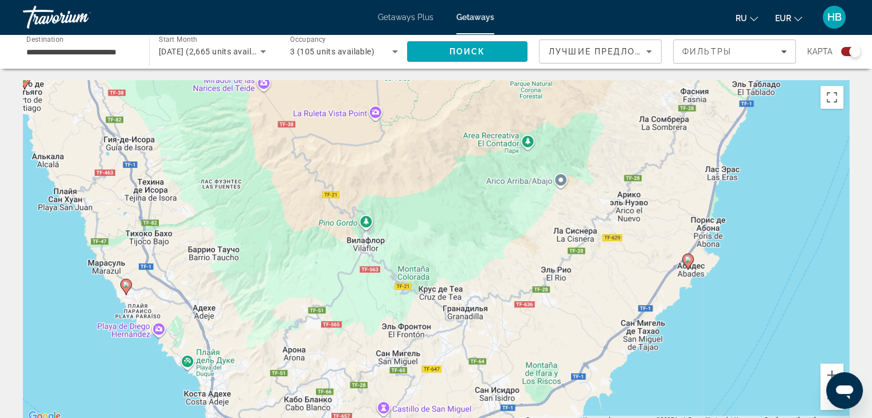
drag, startPoint x: 420, startPoint y: 367, endPoint x: 511, endPoint y: 179, distance: 208.7
click at [511, 179] on div "Чтобы активировать перетаскивание с помощью клавиатуры, нажмите Alt + Ввод. Пос…" at bounding box center [436, 252] width 826 height 344
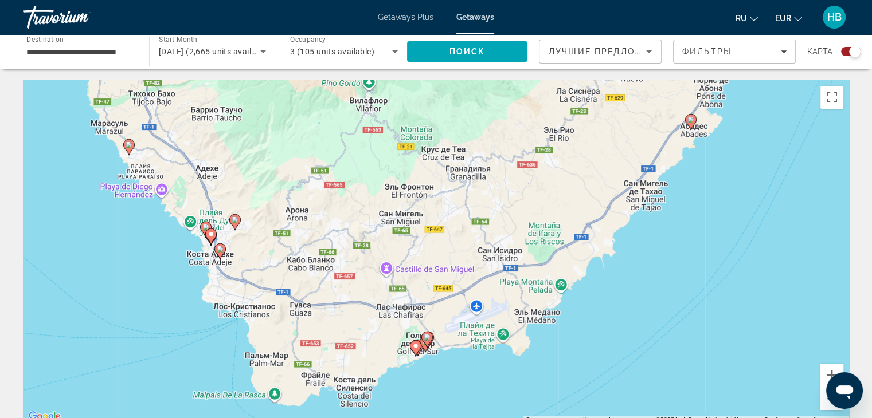
drag, startPoint x: 345, startPoint y: 236, endPoint x: 342, endPoint y: 120, distance: 115.8
click at [342, 120] on div "Чтобы активировать перетаскивание с помощью клавиатуры, нажмите Alt + Ввод. Пос…" at bounding box center [436, 252] width 826 height 344
click at [815, 378] on div "Чтобы активировать перетаскивание с помощью клавиатуры, нажмите Alt + Ввод. Пос…" at bounding box center [436, 252] width 826 height 344
click at [824, 374] on button "Увеличить" at bounding box center [831, 375] width 23 height 23
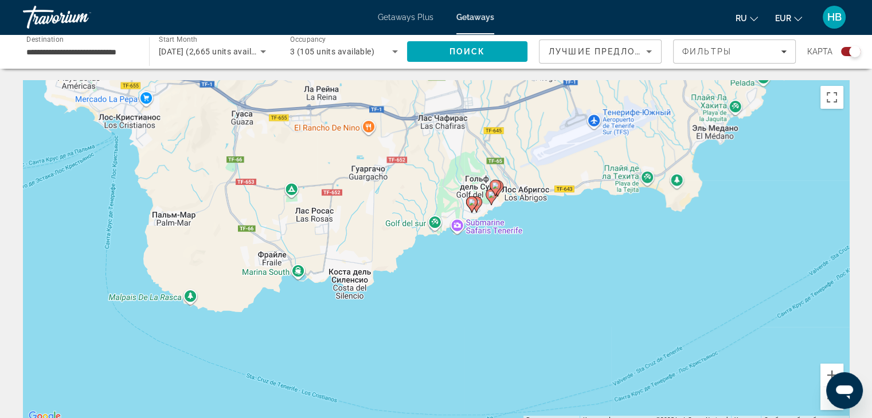
drag, startPoint x: 439, startPoint y: 319, endPoint x: 514, endPoint y: 80, distance: 250.7
click at [514, 80] on div "Чтобы активировать перетаскивание с помощью клавиатуры, нажмите Alt + Ввод. Пос…" at bounding box center [436, 252] width 826 height 344
click at [827, 377] on button "Увеличить" at bounding box center [831, 375] width 23 height 23
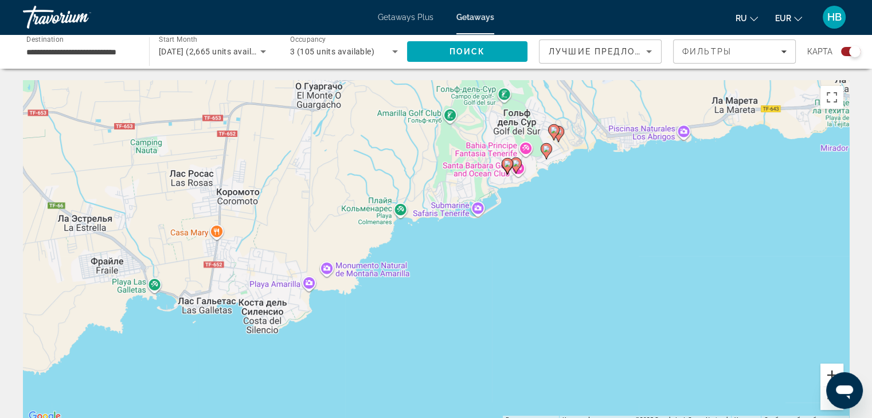
click at [827, 377] on button "Увеличить" at bounding box center [831, 375] width 23 height 23
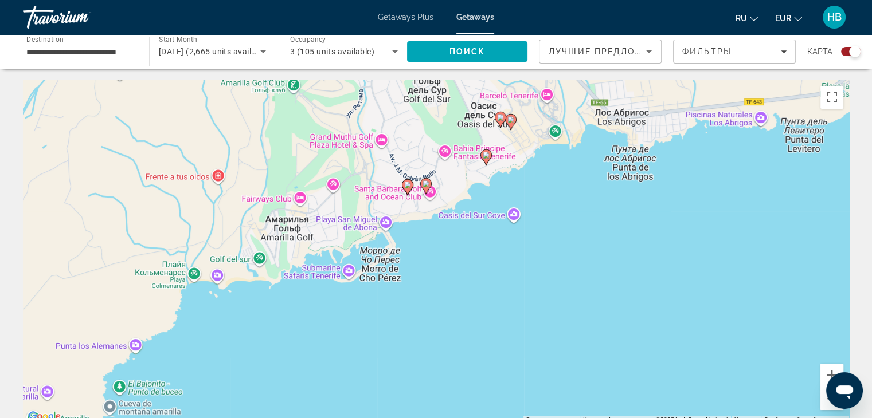
drag, startPoint x: 681, startPoint y: 232, endPoint x: 509, endPoint y: 330, distance: 197.9
click at [509, 330] on div "Чтобы активировать перетаскивание с помощью клавиатуры, нажмите Alt + Ввод. Пос…" at bounding box center [436, 252] width 826 height 344
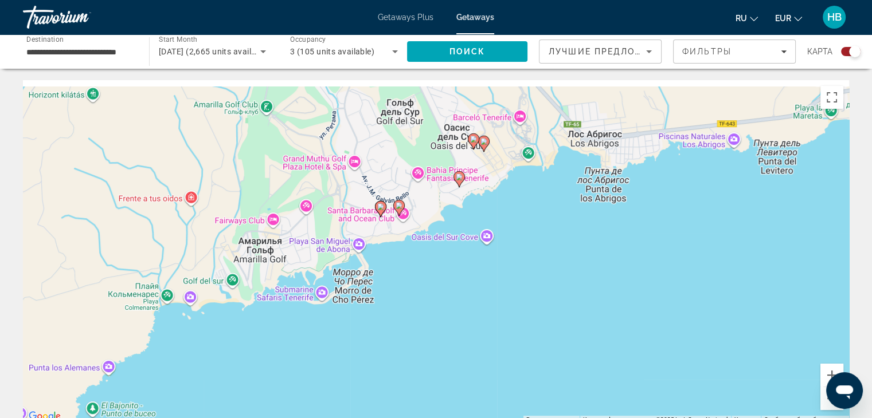
drag, startPoint x: 541, startPoint y: 261, endPoint x: 513, endPoint y: 284, distance: 35.8
click at [513, 284] on div "Чтобы активировать перетаскивание с помощью клавиатуры, нажмите Alt + Ввод. Пос…" at bounding box center [436, 252] width 826 height 344
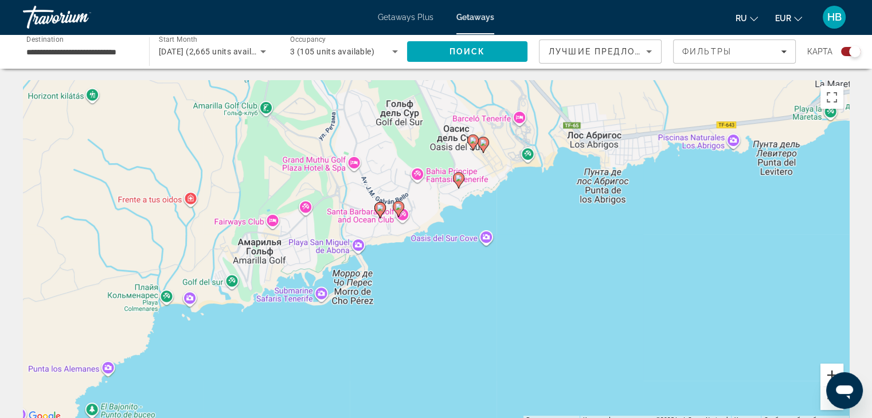
click at [832, 376] on button "Увеличить" at bounding box center [831, 375] width 23 height 23
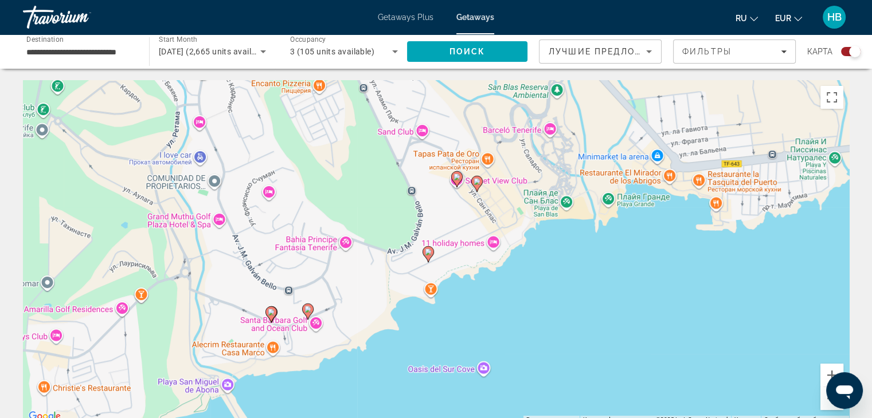
drag, startPoint x: 661, startPoint y: 228, endPoint x: 614, endPoint y: 362, distance: 142.7
click at [614, 362] on div "Чтобы активировать перетаскивание с помощью клавиатуры, нажмите Alt + Ввод. Пос…" at bounding box center [436, 252] width 826 height 344
click at [271, 310] on image "Main content" at bounding box center [271, 312] width 7 height 7
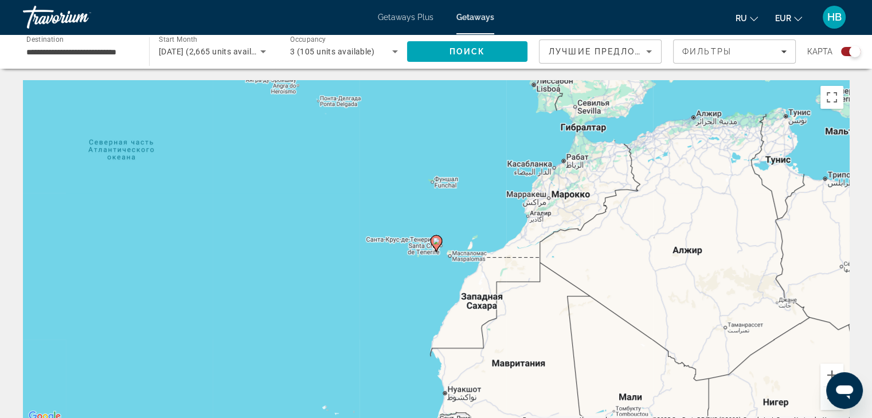
click at [438, 242] on image "Main content" at bounding box center [436, 241] width 7 height 7
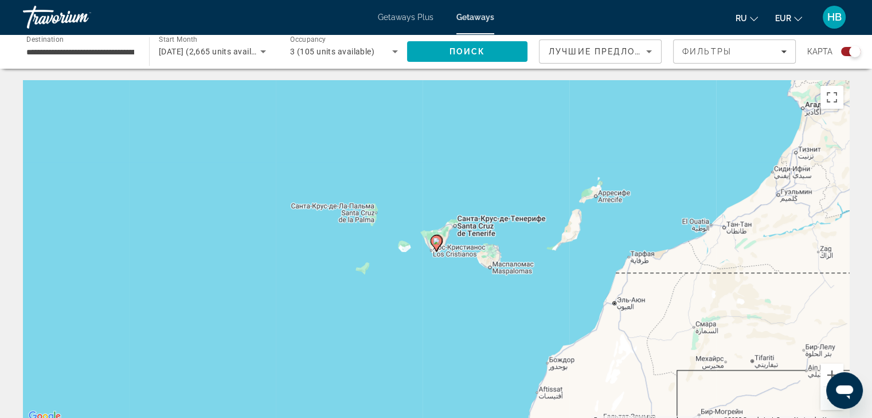
click at [438, 242] on image "Main content" at bounding box center [436, 241] width 7 height 7
type input "**********"
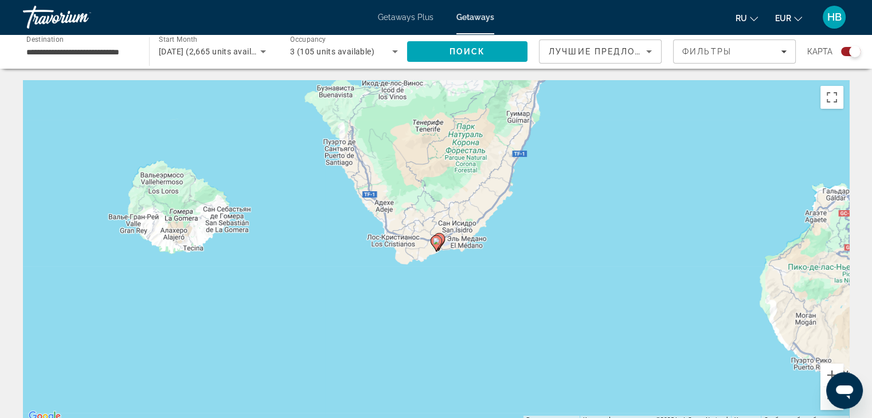
click at [438, 242] on image "Main content" at bounding box center [436, 241] width 7 height 7
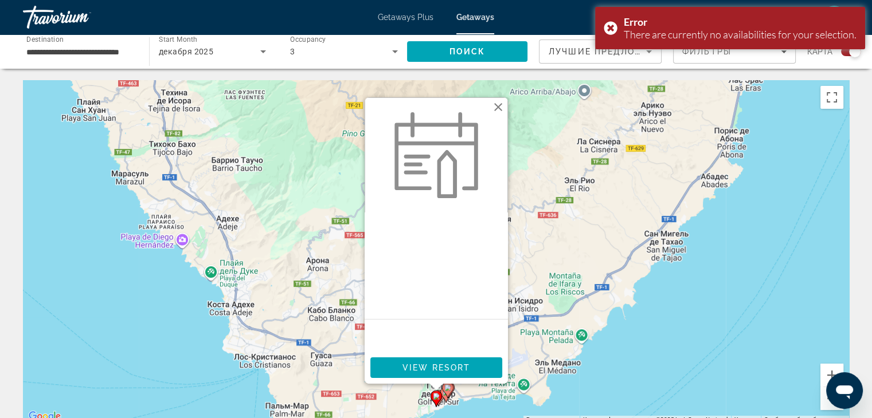
drag, startPoint x: 434, startPoint y: 280, endPoint x: 421, endPoint y: 270, distance: 16.3
click at [430, 279] on div "Main content" at bounding box center [436, 266] width 143 height 107
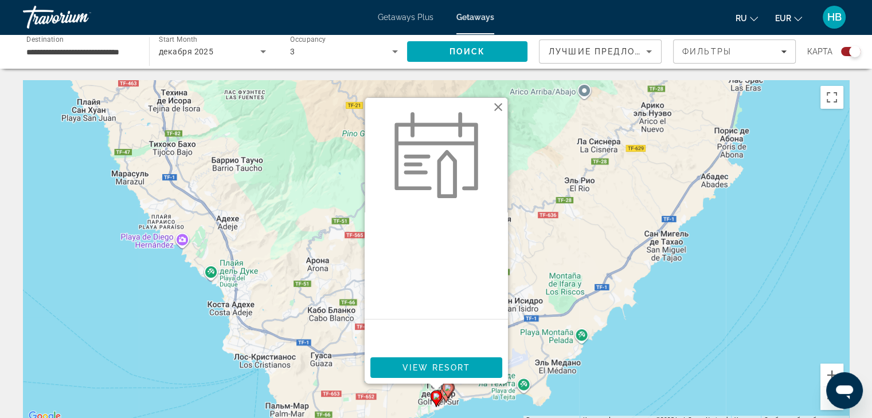
click at [421, 270] on div "Main content" at bounding box center [436, 266] width 143 height 107
click at [413, 299] on div "Main content" at bounding box center [436, 266] width 143 height 107
click at [416, 366] on span "View Resort" at bounding box center [436, 367] width 68 height 9
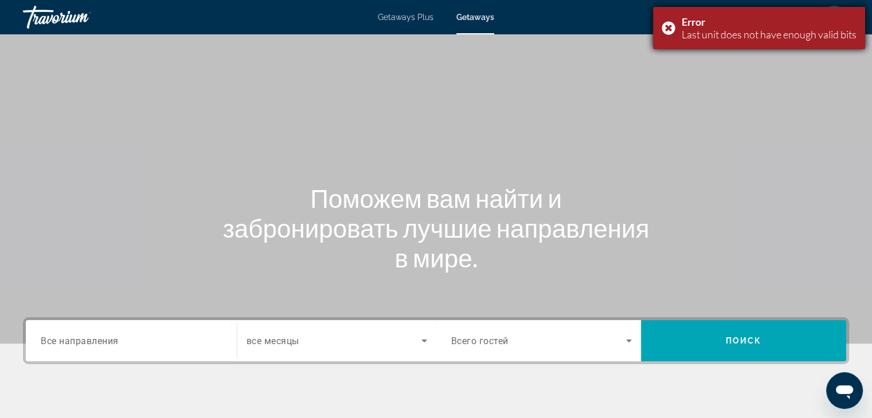
click at [670, 26] on div "Error Last unit does not have enough valid bits" at bounding box center [759, 28] width 212 height 42
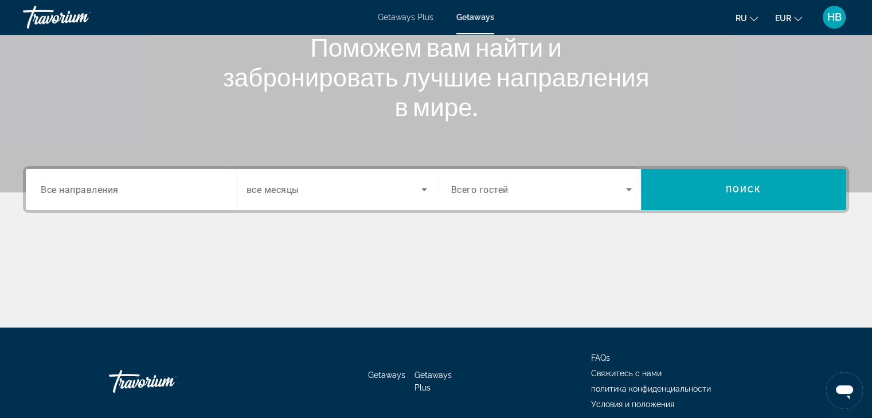
scroll to position [201, 0]
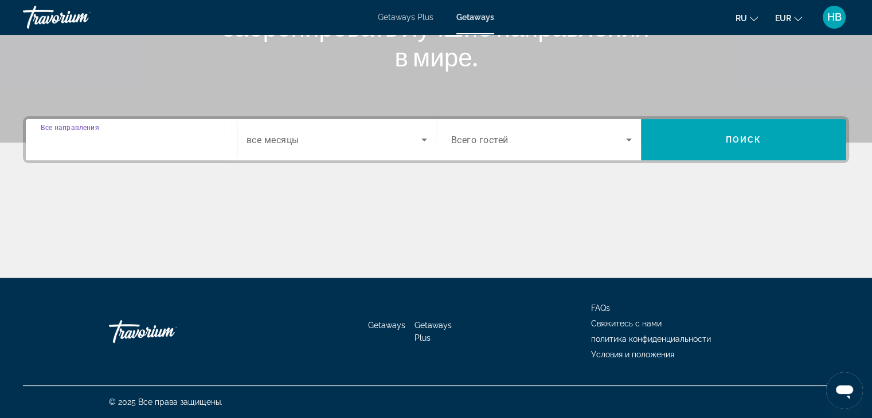
click at [126, 138] on input "Destination Все направления" at bounding box center [131, 141] width 181 height 14
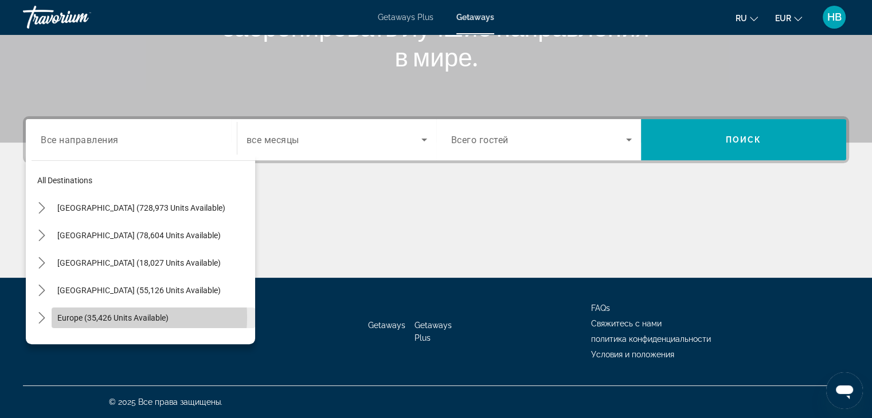
click at [106, 317] on span "Europe (35,426 units available)" at bounding box center [112, 318] width 111 height 9
type input "**********"
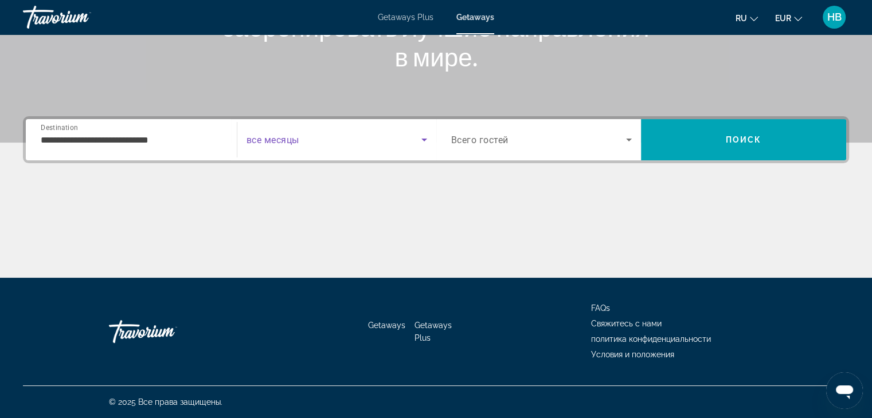
click at [424, 142] on icon "Search widget" at bounding box center [424, 140] width 14 height 14
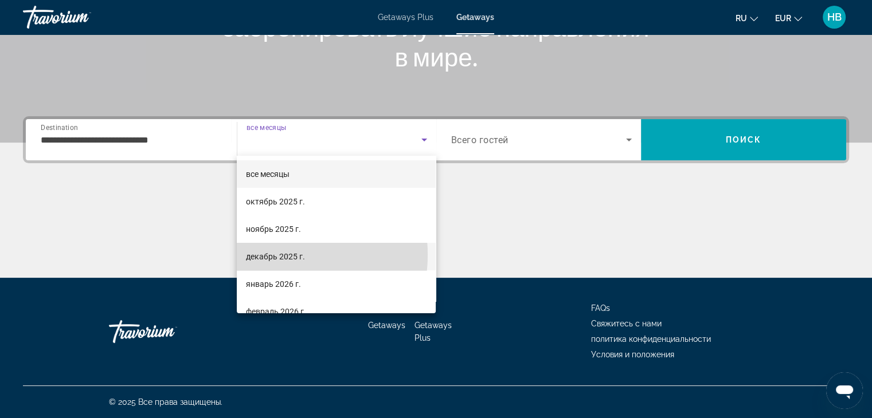
click at [268, 255] on span "декабрь 2025 г." at bounding box center [275, 257] width 59 height 14
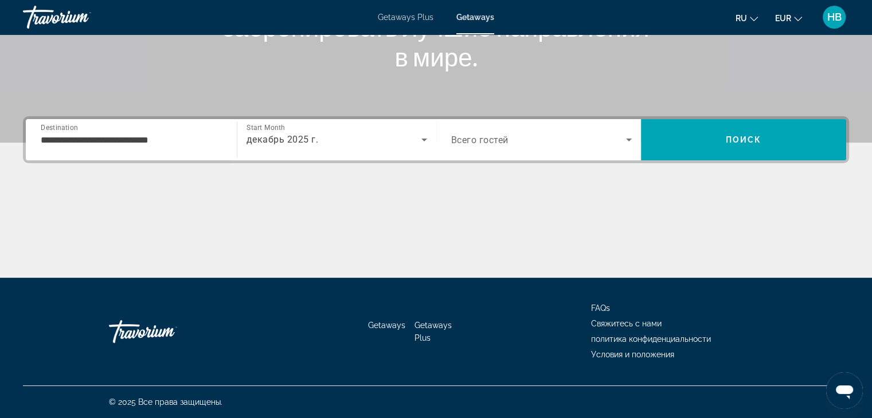
click at [488, 143] on span "Всего гостей" at bounding box center [479, 140] width 57 height 11
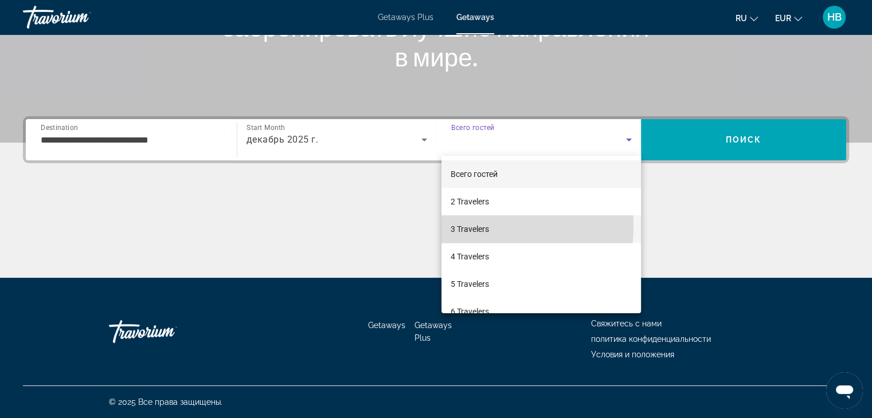
click at [473, 226] on span "3 Travelers" at bounding box center [470, 229] width 38 height 14
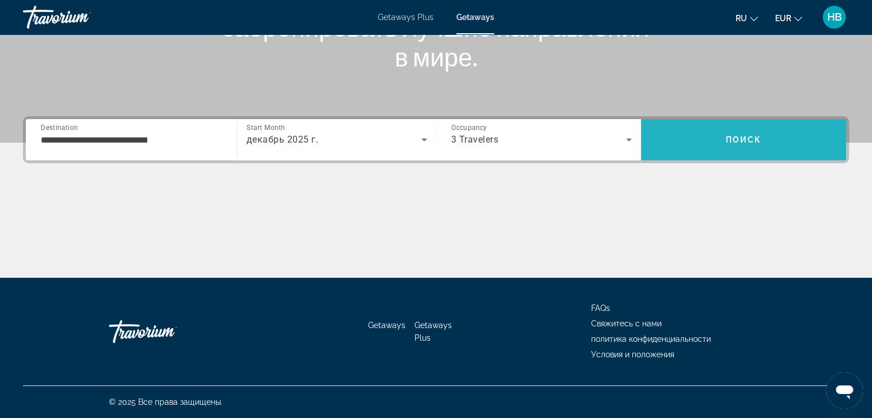
click at [754, 138] on span "Поиск" at bounding box center [744, 139] width 36 height 9
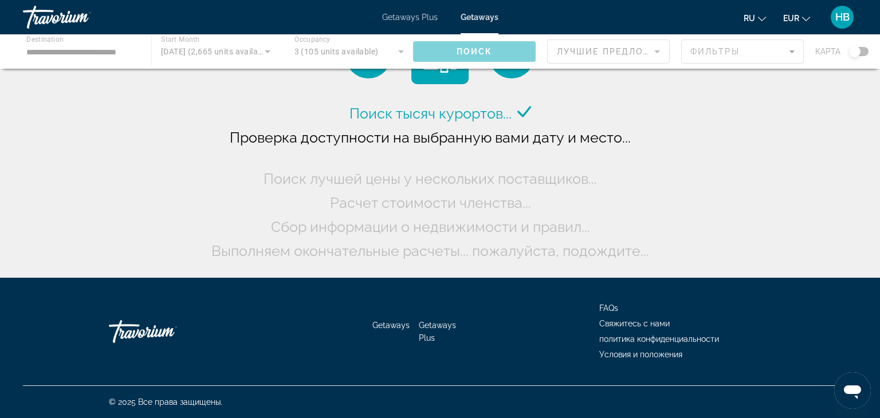
click at [856, 50] on div "Main content" at bounding box center [440, 51] width 880 height 34
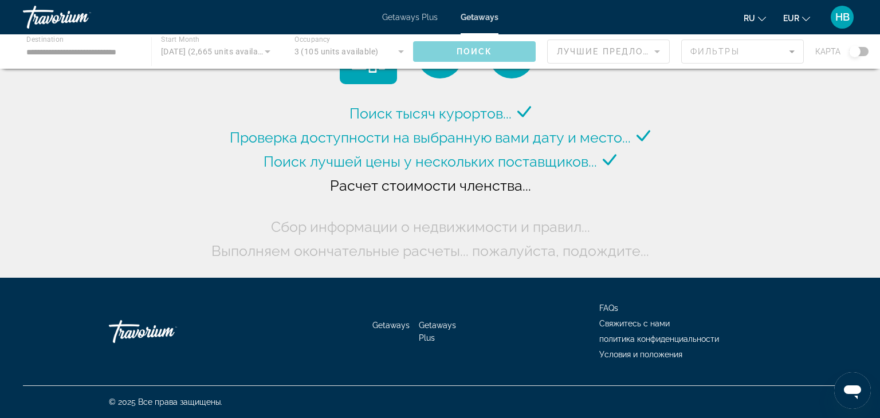
click at [866, 52] on div "Main content" at bounding box center [440, 51] width 880 height 34
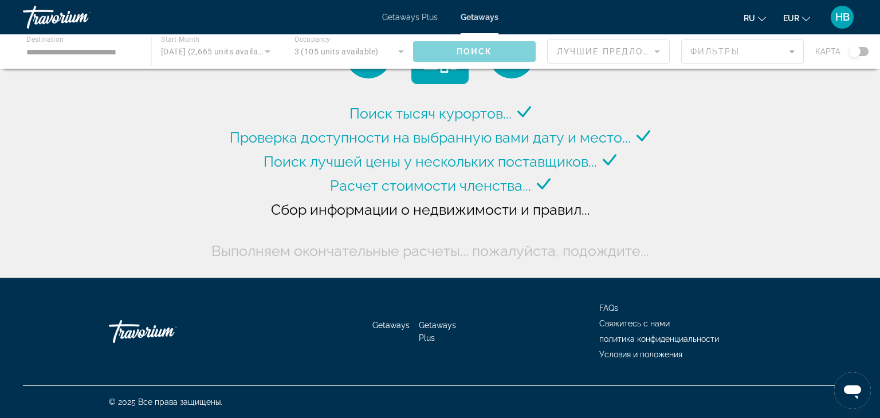
click at [866, 52] on div "Main content" at bounding box center [440, 51] width 880 height 34
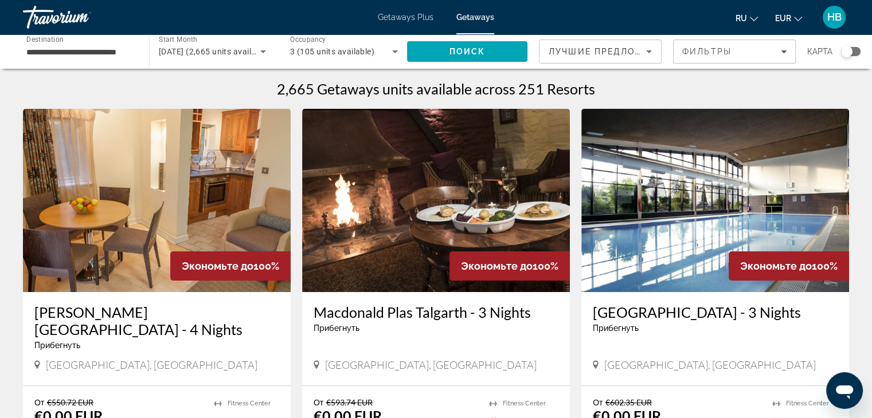
click at [852, 52] on div "Search widget" at bounding box center [850, 51] width 19 height 9
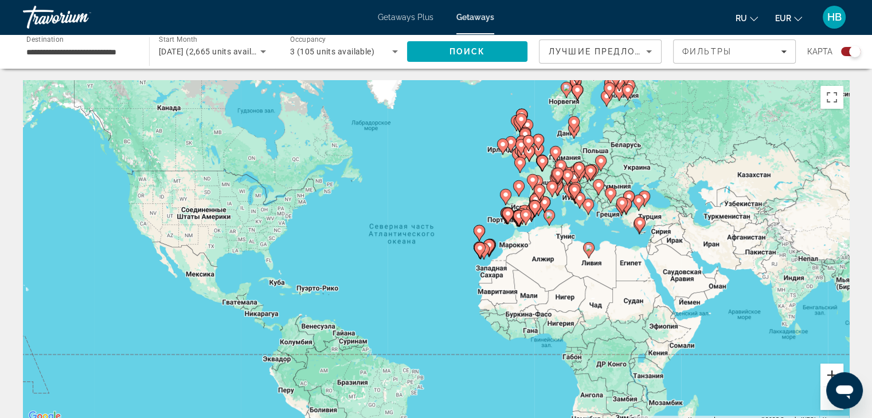
click at [829, 372] on button "Увеличить" at bounding box center [831, 375] width 23 height 23
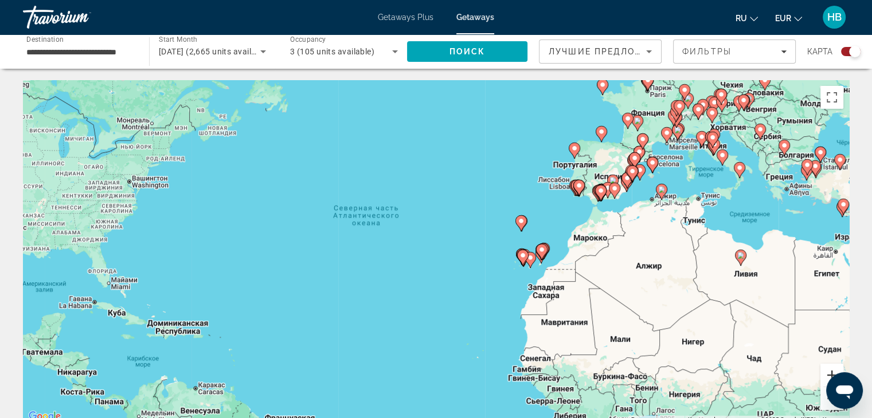
click at [829, 372] on button "Увеличить" at bounding box center [831, 375] width 23 height 23
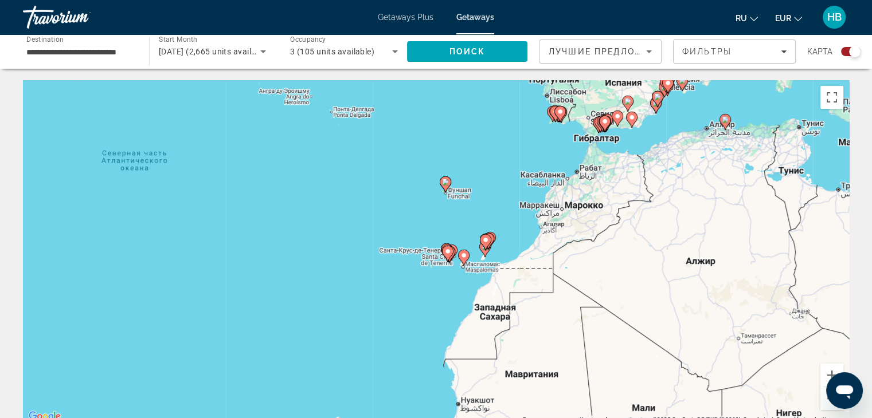
drag, startPoint x: 571, startPoint y: 338, endPoint x: 401, endPoint y: 319, distance: 170.7
click at [402, 319] on div "Чтобы активировать перетаскивание с помощью клавиатуры, нажмите Alt + Ввод. Пос…" at bounding box center [436, 252] width 826 height 344
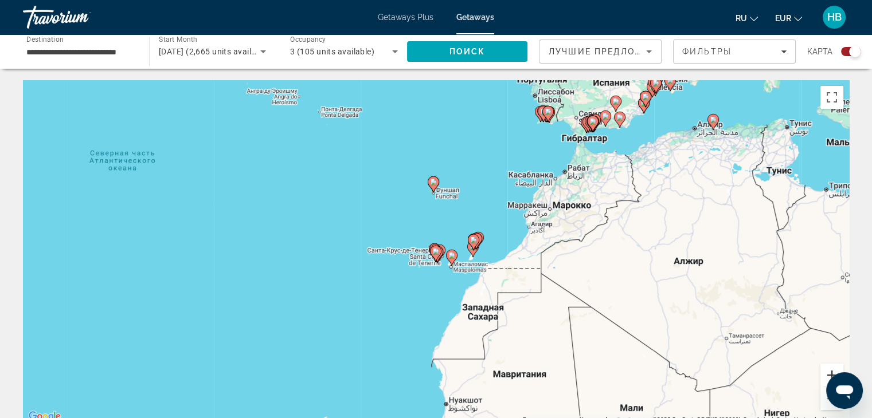
click at [825, 371] on button "Увеличить" at bounding box center [831, 375] width 23 height 23
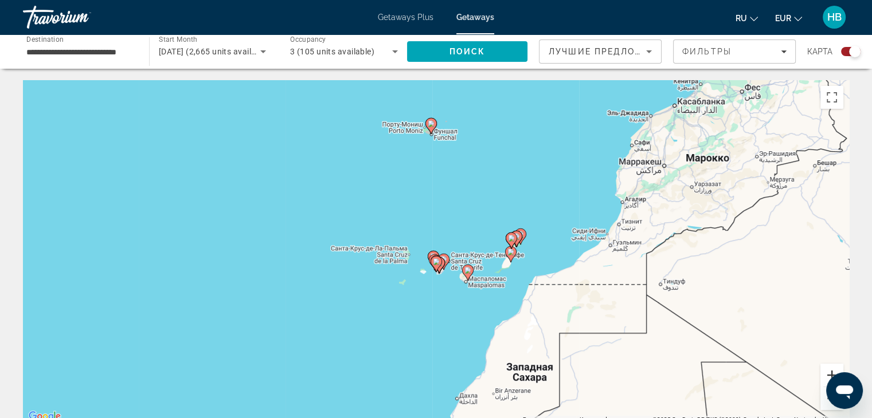
click at [830, 377] on button "Увеличить" at bounding box center [831, 375] width 23 height 23
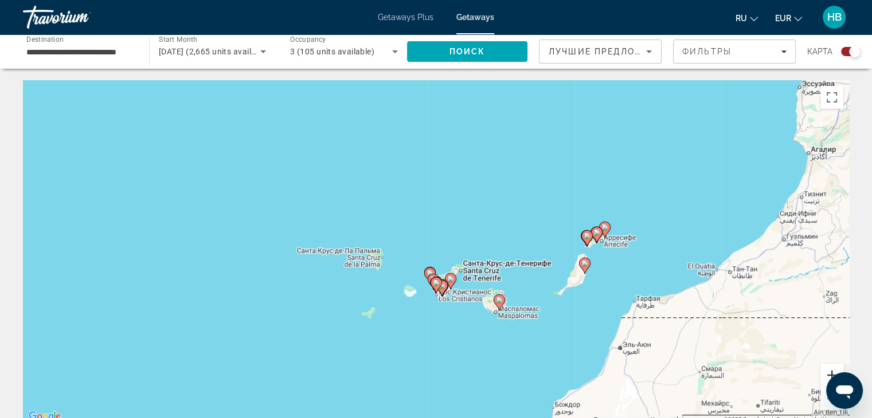
click at [830, 377] on button "Увеличить" at bounding box center [831, 375] width 23 height 23
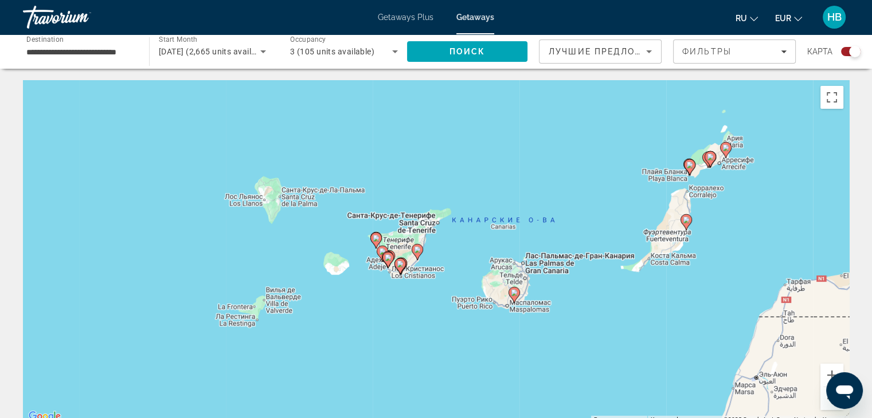
drag, startPoint x: 465, startPoint y: 375, endPoint x: 402, endPoint y: 297, distance: 100.4
click at [402, 298] on div "Чтобы активировать перетаскивание с помощью клавиатуры, нажмите Alt + Ввод. Пос…" at bounding box center [436, 252] width 826 height 344
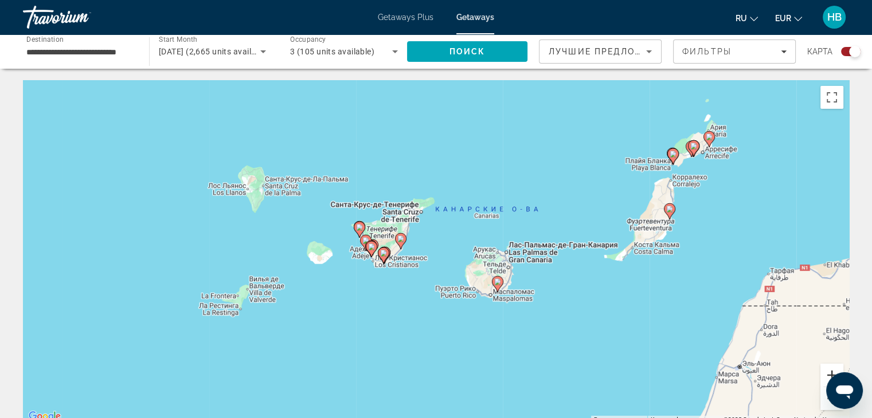
click at [825, 374] on button "Увеличить" at bounding box center [831, 375] width 23 height 23
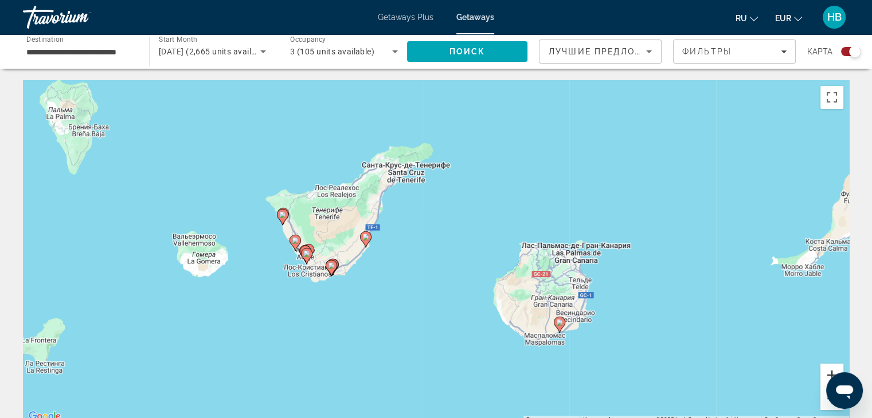
click at [825, 374] on button "Увеличить" at bounding box center [831, 375] width 23 height 23
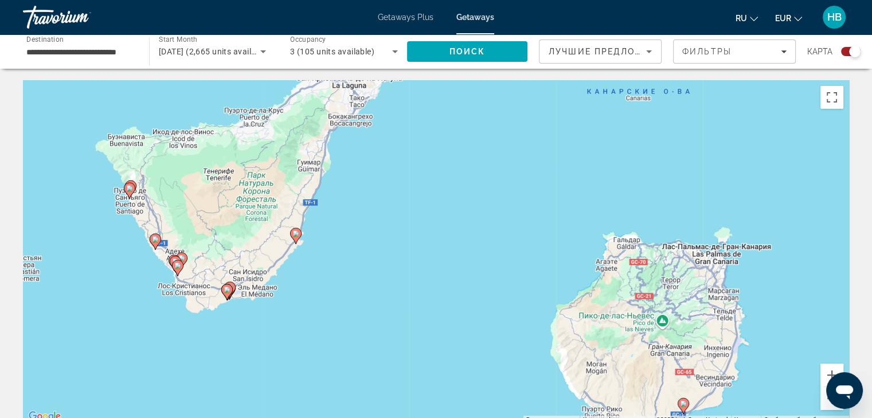
click at [512, 330] on div "Чтобы активировать перетаскивание с помощью клавиатуры, нажмите Alt + Ввод. Пос…" at bounding box center [436, 252] width 826 height 344
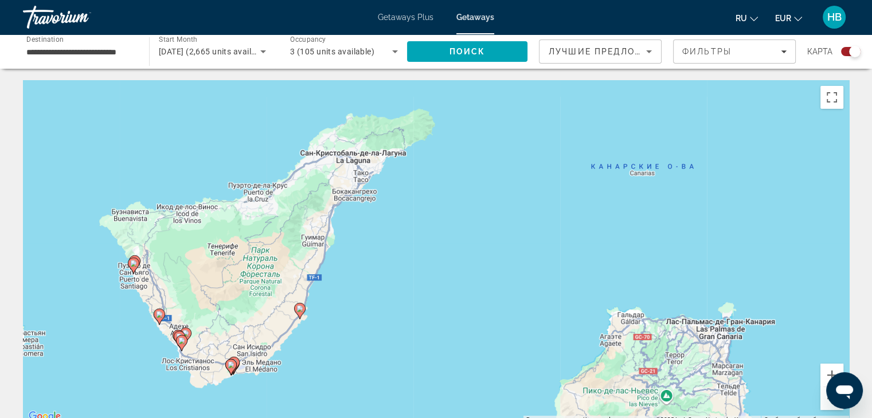
drag, startPoint x: 383, startPoint y: 322, endPoint x: 386, endPoint y: 401, distance: 79.8
click at [386, 401] on div "Чтобы активировать перетаскивание с помощью клавиатуры, нажмите Alt + Ввод. Пос…" at bounding box center [436, 252] width 826 height 344
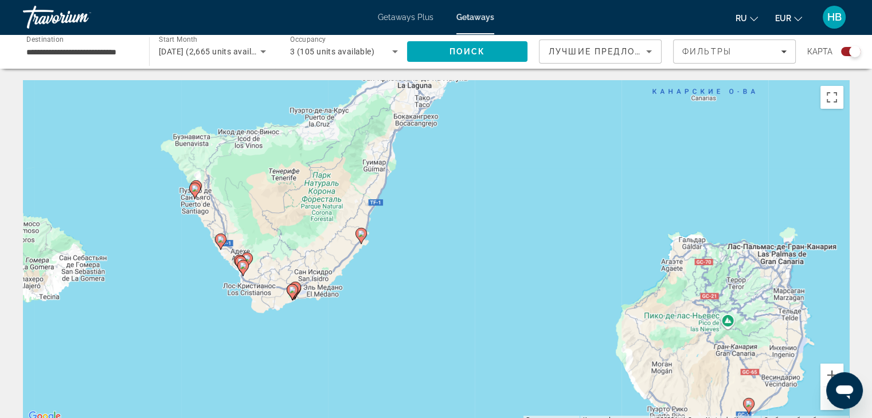
drag, startPoint x: 344, startPoint y: 358, endPoint x: 405, endPoint y: 282, distance: 97.8
click at [405, 282] on div "Чтобы активировать перетаскивание с помощью клавиатуры, нажмите Alt + Ввод. Пос…" at bounding box center [436, 252] width 826 height 344
click at [302, 299] on div "Чтобы активировать перетаскивание с помощью клавиатуры, нажмите Alt + Ввод. Пос…" at bounding box center [436, 252] width 826 height 344
click at [830, 373] on button "Увеличить" at bounding box center [831, 375] width 23 height 23
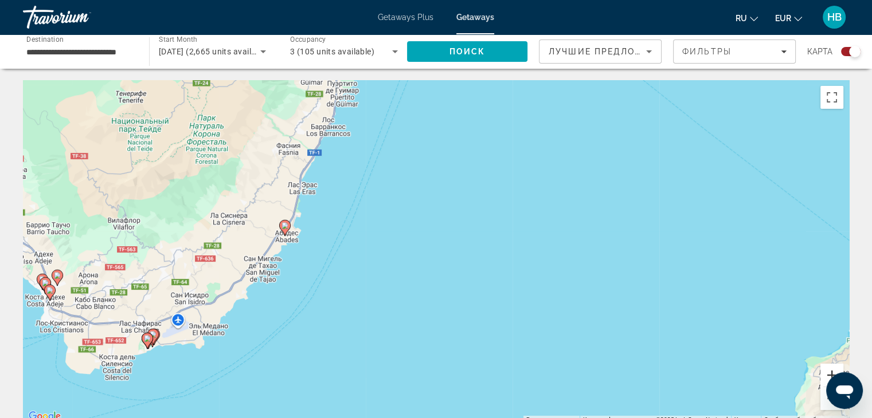
click at [830, 373] on button "Увеличить" at bounding box center [831, 375] width 23 height 23
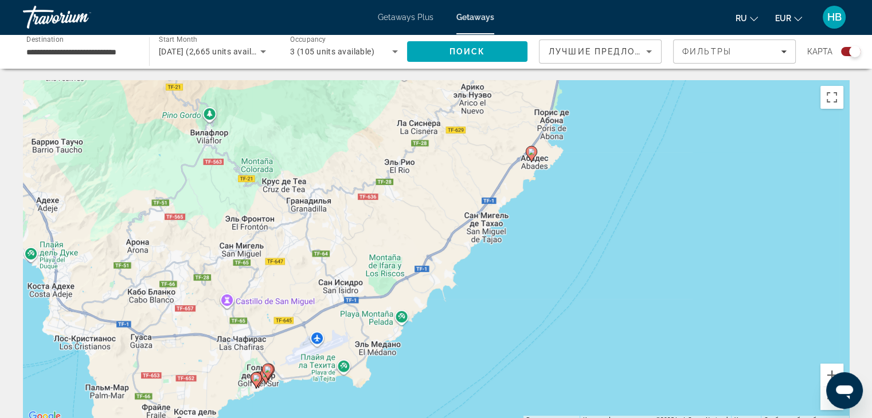
drag, startPoint x: 132, startPoint y: 374, endPoint x: 530, endPoint y: 315, distance: 402.2
click at [530, 315] on div "Чтобы активировать перетаскивание с помощью клавиатуры, нажмите Alt + Ввод. Пос…" at bounding box center [436, 252] width 826 height 344
click at [826, 372] on button "Увеличить" at bounding box center [831, 375] width 23 height 23
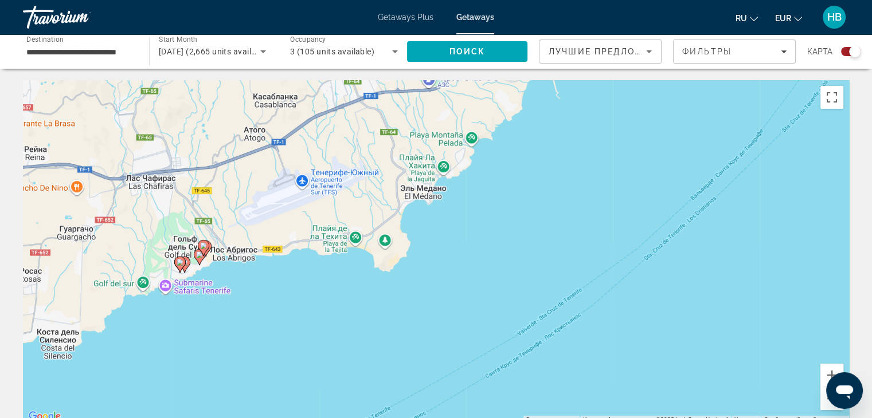
drag, startPoint x: 335, startPoint y: 390, endPoint x: 436, endPoint y: 145, distance: 265.3
click at [436, 145] on div "Чтобы активировать перетаскивание с помощью клавиатуры, нажмите Alt + Ввод. Пос…" at bounding box center [436, 252] width 826 height 344
click at [826, 371] on button "Увеличить" at bounding box center [831, 375] width 23 height 23
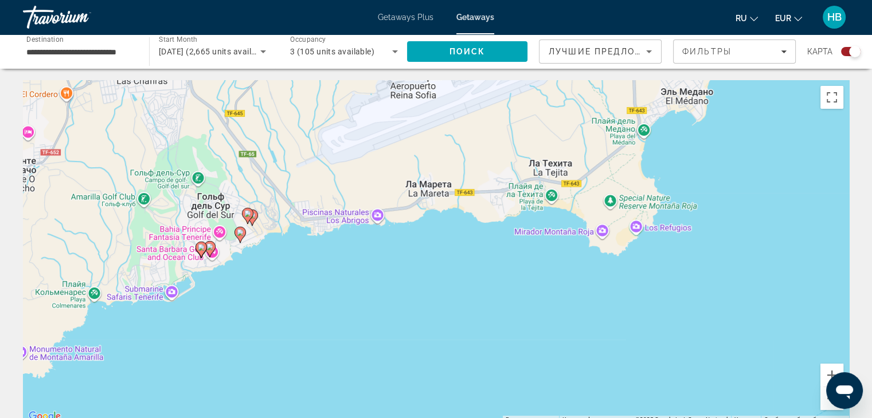
drag, startPoint x: 40, startPoint y: 305, endPoint x: 314, endPoint y: 268, distance: 276.5
click at [314, 268] on div "Чтобы активировать перетаскивание с помощью клавиатуры, нажмите Alt + Ввод. Пос…" at bounding box center [436, 252] width 826 height 344
click at [198, 250] on image "Main content" at bounding box center [201, 247] width 7 height 7
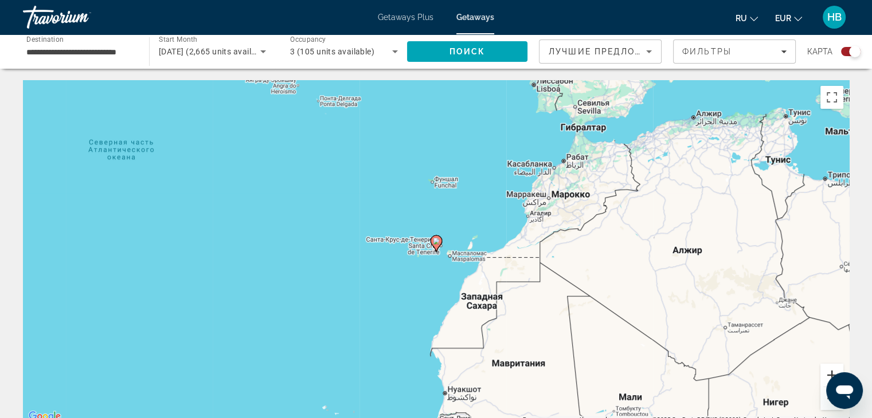
click at [827, 372] on button "Увеличить" at bounding box center [831, 375] width 23 height 23
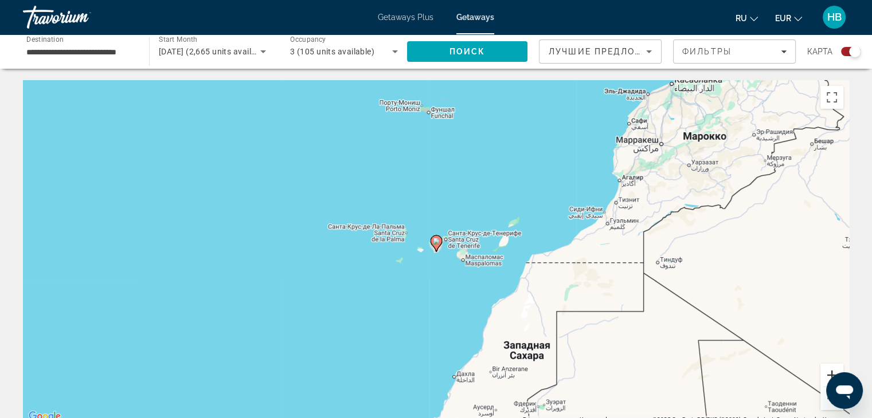
click at [830, 373] on button "Увеличить" at bounding box center [831, 375] width 23 height 23
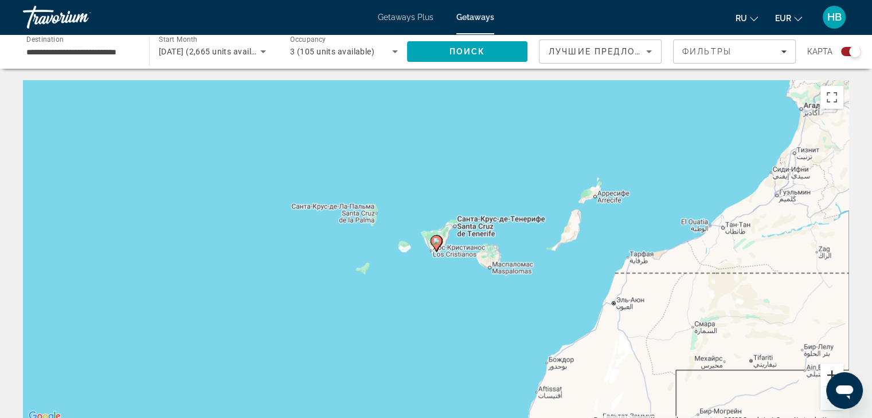
click at [830, 373] on button "Увеличить" at bounding box center [831, 375] width 23 height 23
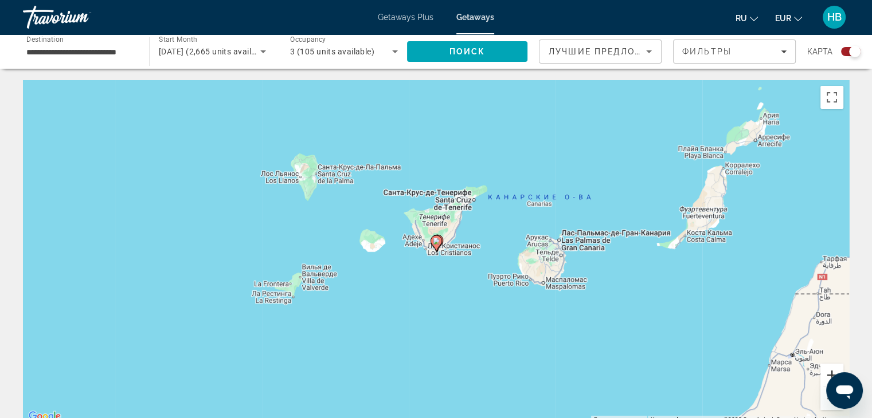
click at [830, 373] on button "Увеличить" at bounding box center [831, 375] width 23 height 23
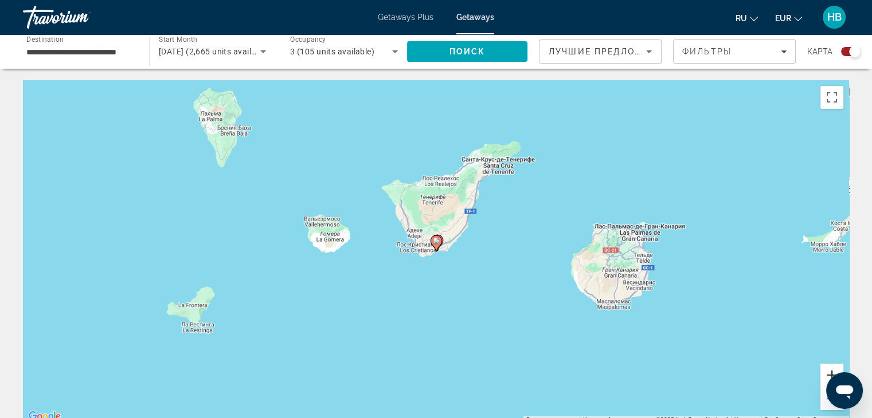
click at [830, 373] on button "Увеличить" at bounding box center [831, 375] width 23 height 23
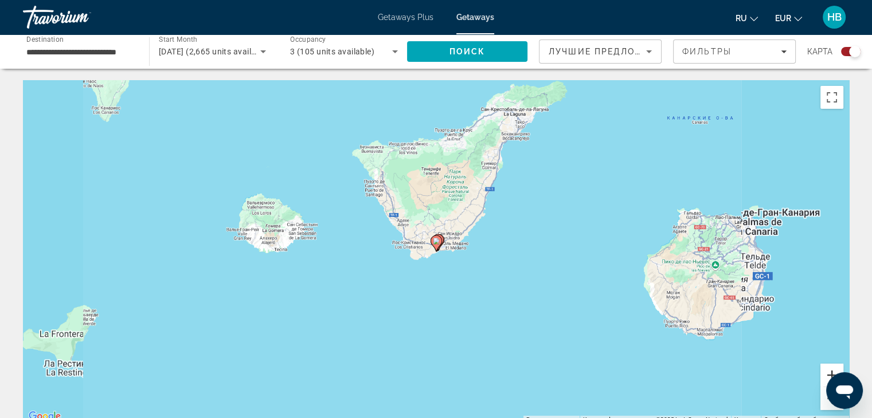
click at [830, 373] on button "Увеличить" at bounding box center [831, 375] width 23 height 23
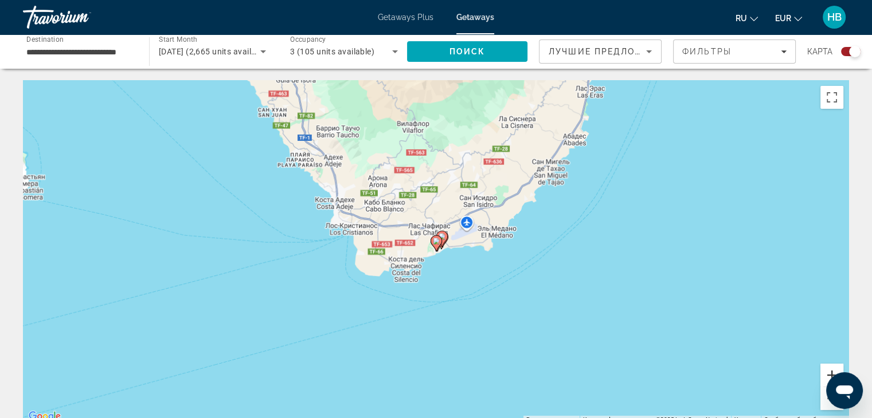
click at [830, 373] on button "Увеличить" at bounding box center [831, 375] width 23 height 23
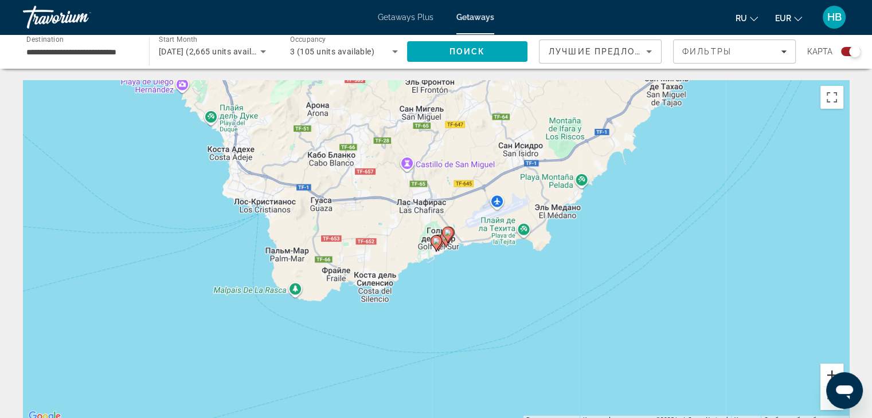
click at [830, 373] on button "Увеличить" at bounding box center [831, 375] width 23 height 23
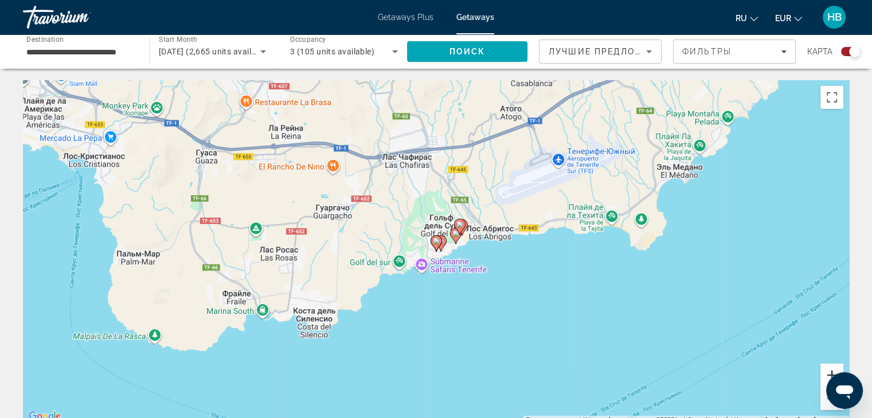
click at [830, 373] on button "Увеличить" at bounding box center [831, 375] width 23 height 23
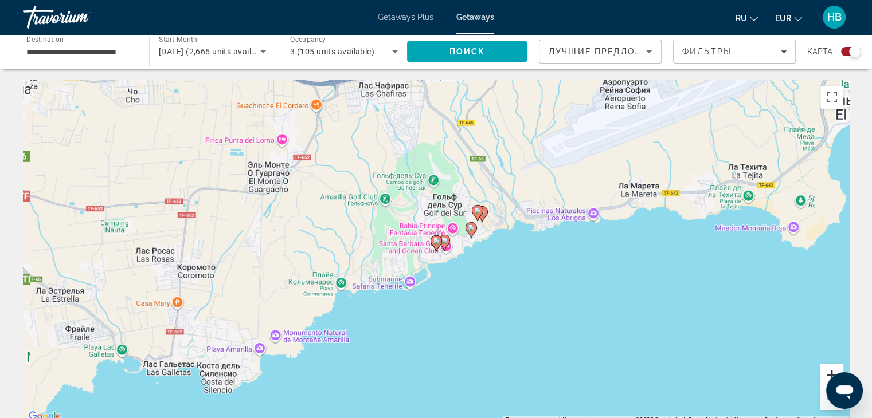
click at [830, 373] on button "Увеличить" at bounding box center [831, 375] width 23 height 23
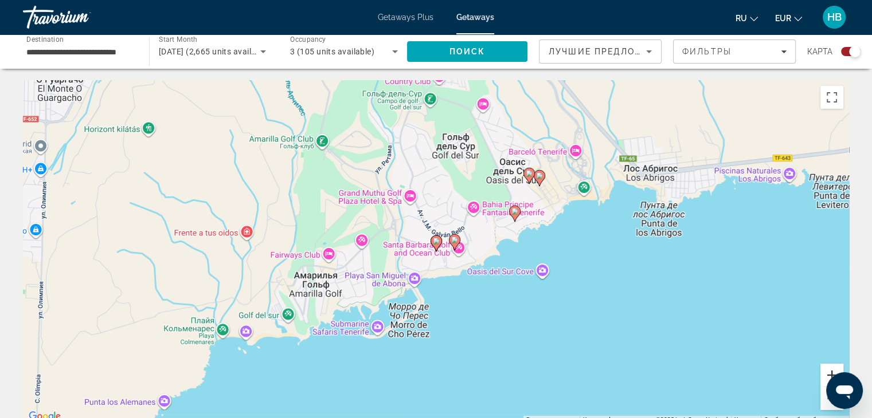
click at [830, 373] on button "Увеличить" at bounding box center [831, 375] width 23 height 23
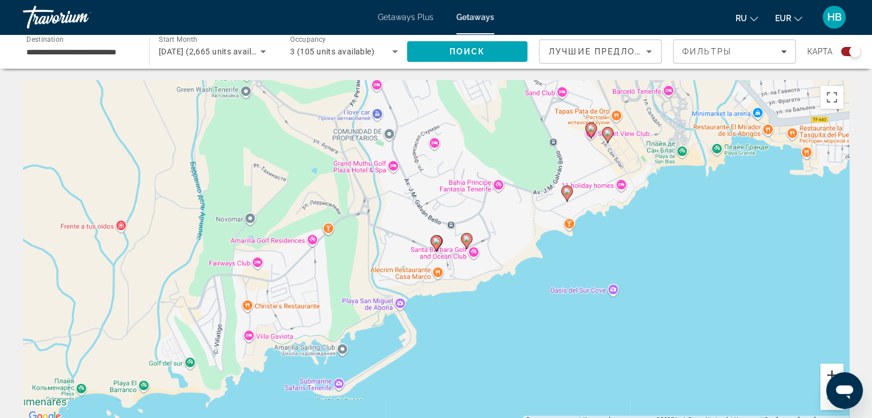
click at [830, 373] on button "Увеличить" at bounding box center [831, 375] width 23 height 23
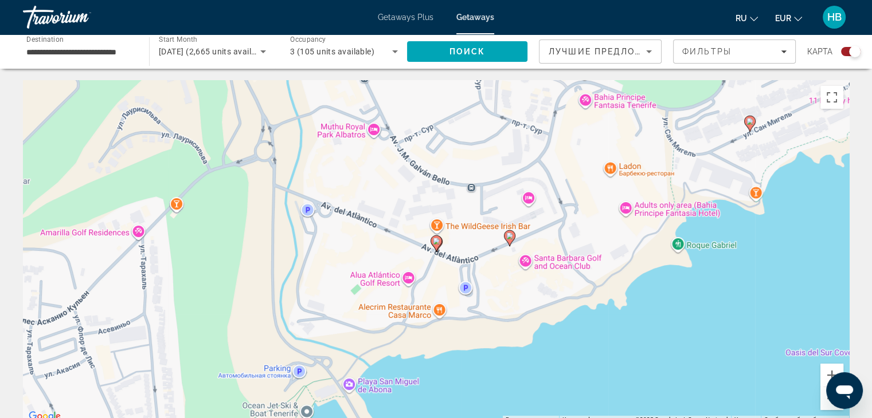
click at [510, 239] on image "Main content" at bounding box center [509, 236] width 7 height 7
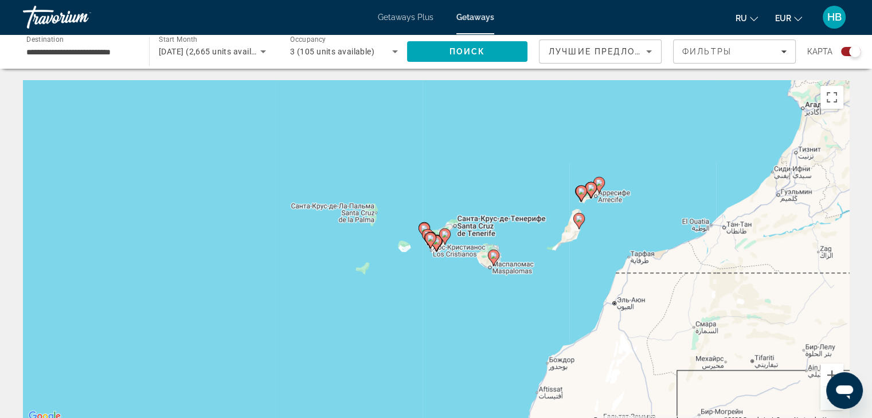
click at [437, 244] on image "Main content" at bounding box center [436, 241] width 7 height 7
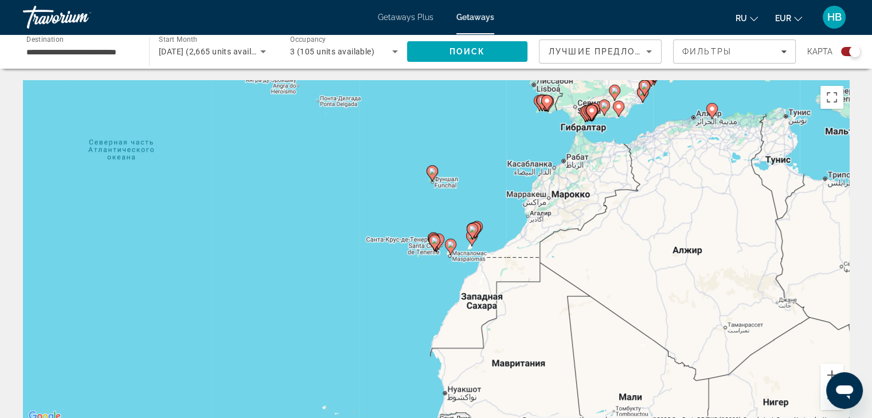
click at [437, 244] on icon "Main content" at bounding box center [434, 243] width 10 height 15
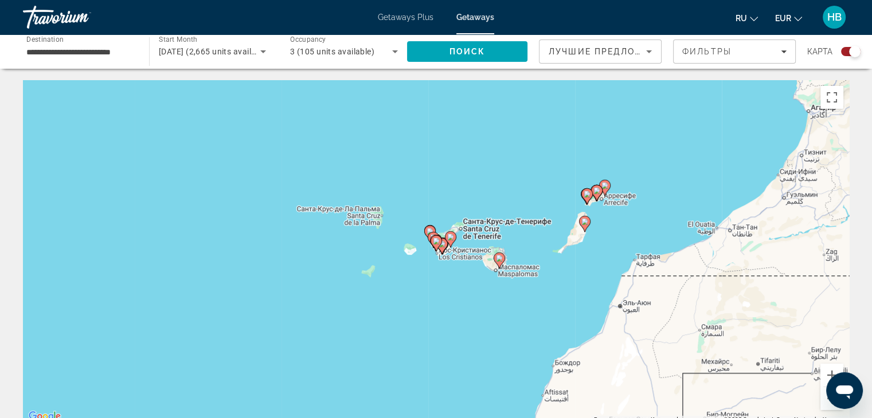
click at [437, 244] on image "Main content" at bounding box center [436, 241] width 7 height 7
type input "**********"
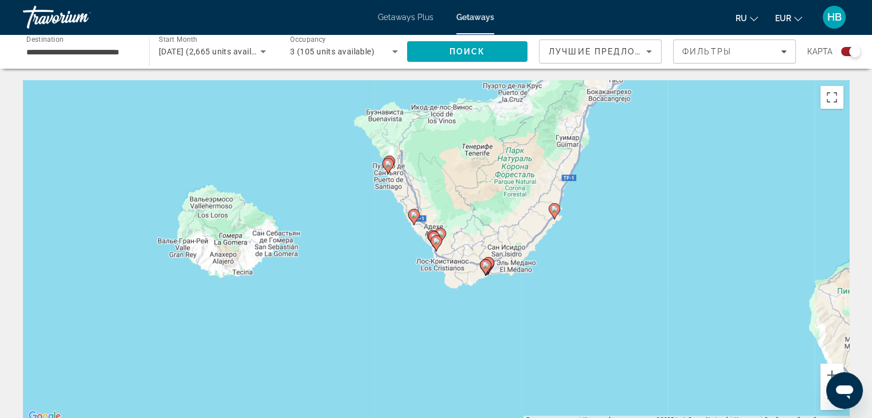
click at [437, 244] on image "Main content" at bounding box center [436, 241] width 7 height 7
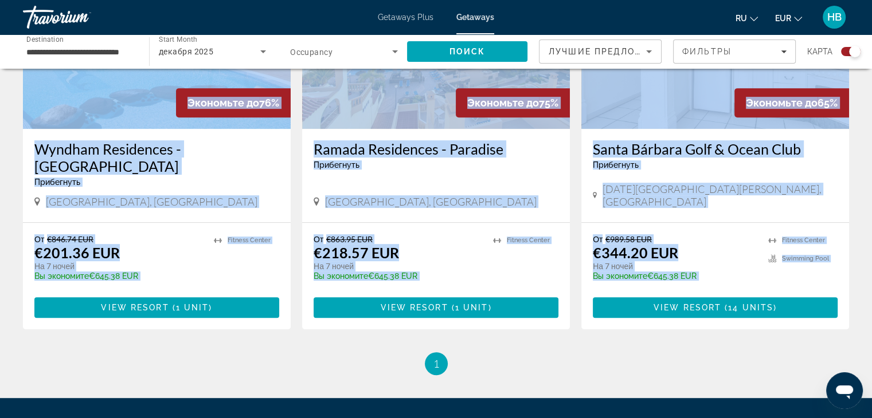
scroll to position [621, 0]
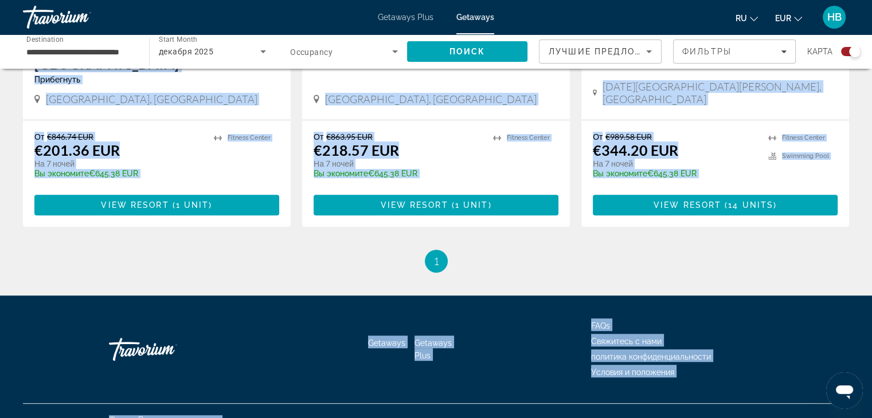
drag, startPoint x: 589, startPoint y: 331, endPoint x: 283, endPoint y: 445, distance: 325.9
